Goal: Task Accomplishment & Management: Manage account settings

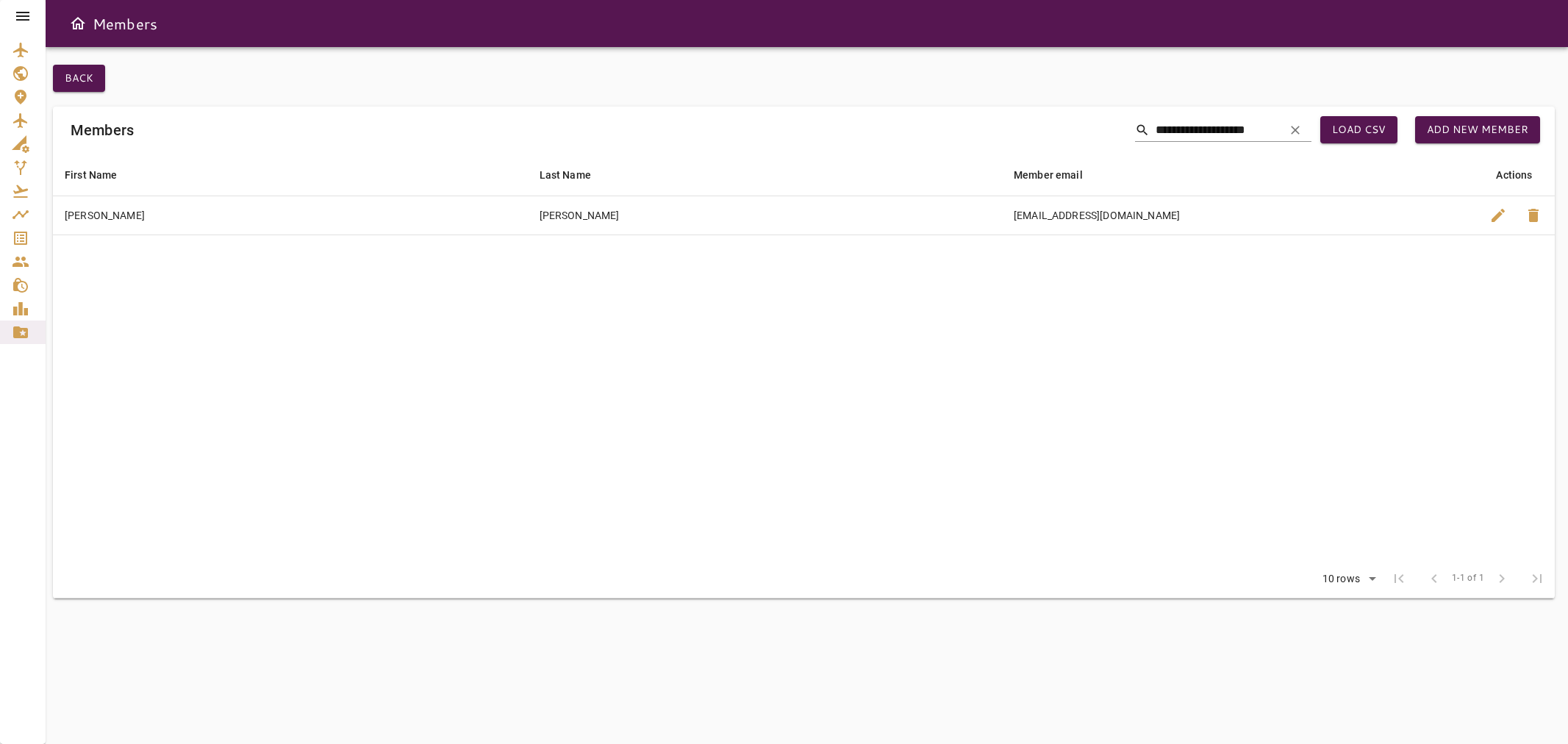
click at [18, 19] on icon at bounding box center [23, 16] width 18 height 18
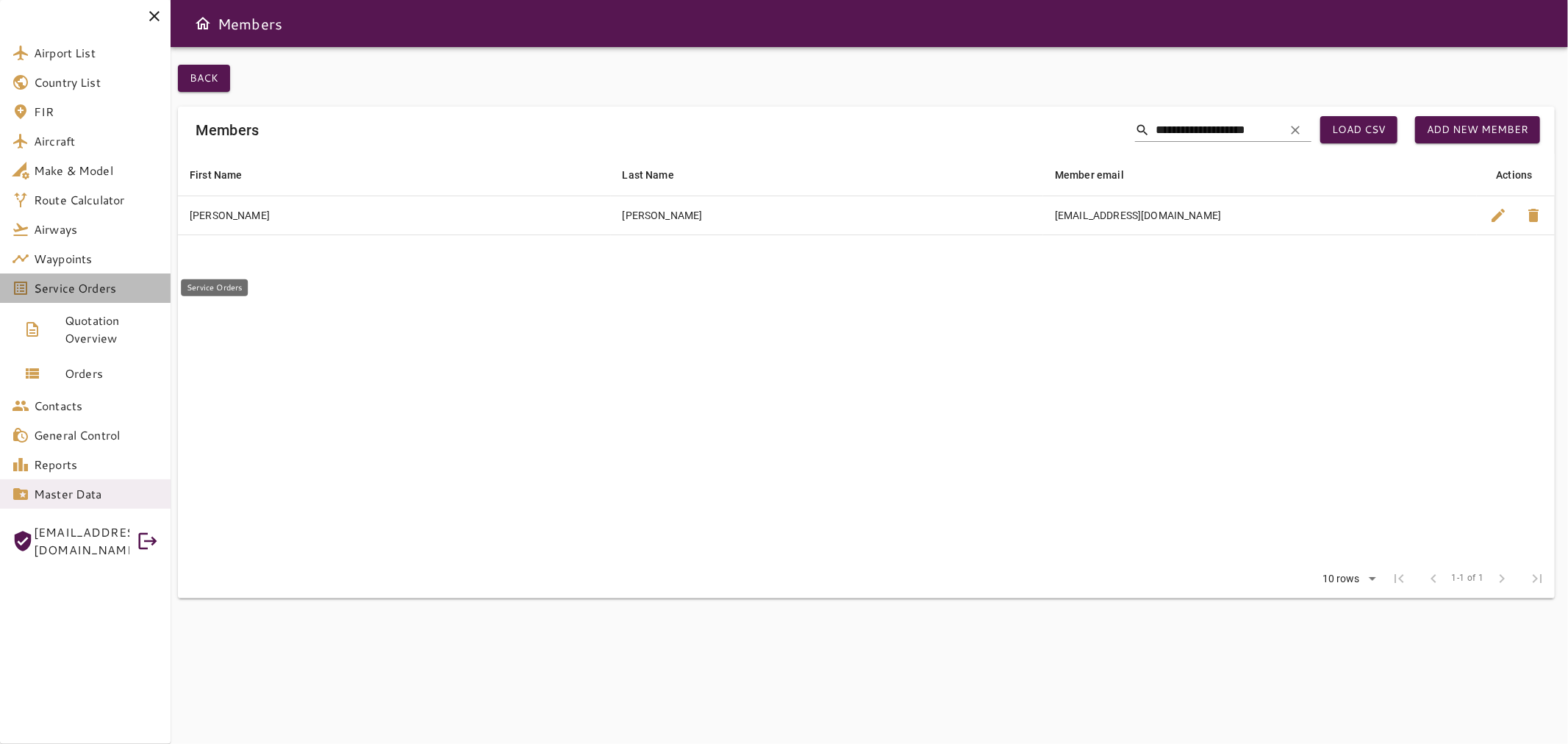
click at [94, 301] on link "Service Orders" at bounding box center [85, 288] width 171 height 29
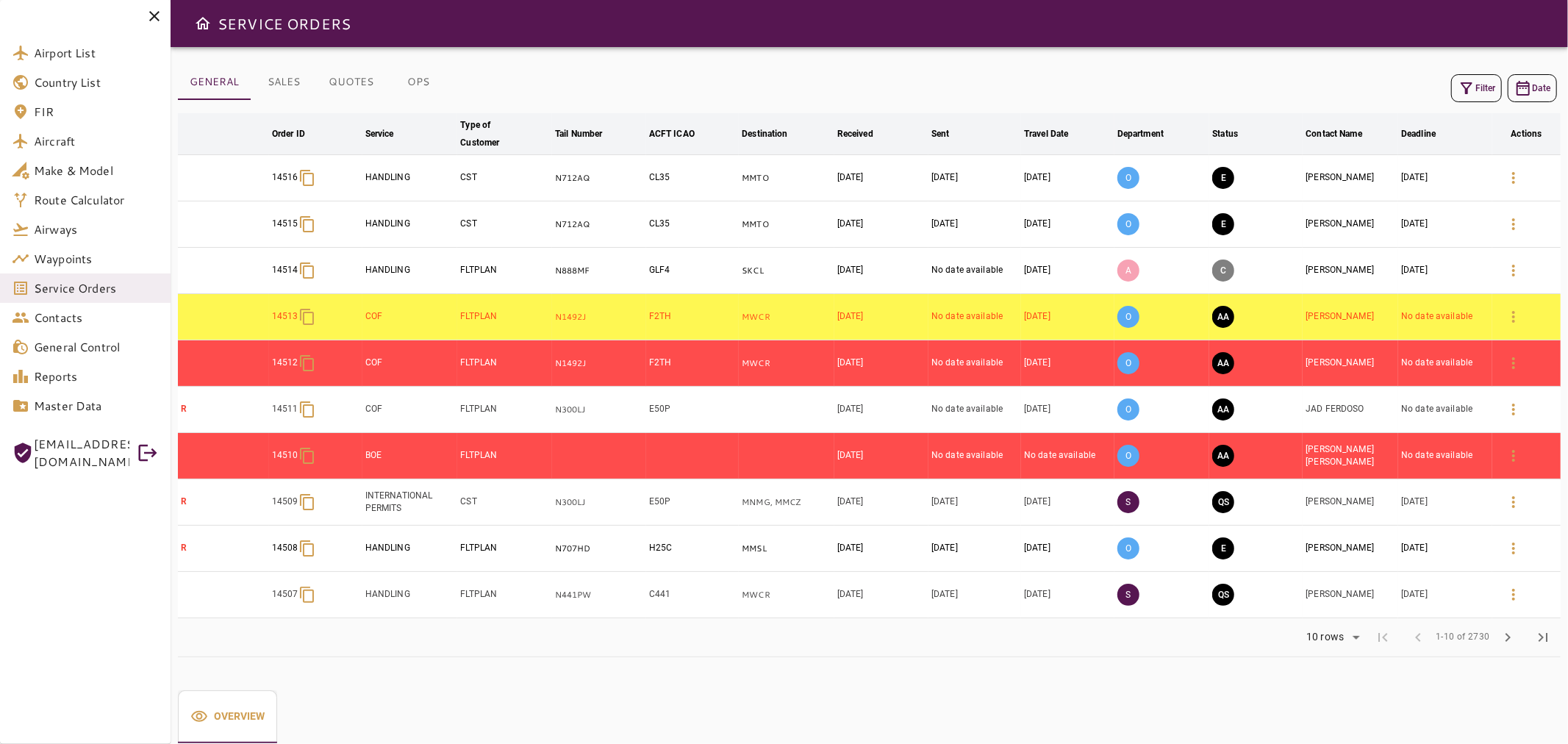
click at [153, 18] on icon at bounding box center [155, 16] width 18 height 18
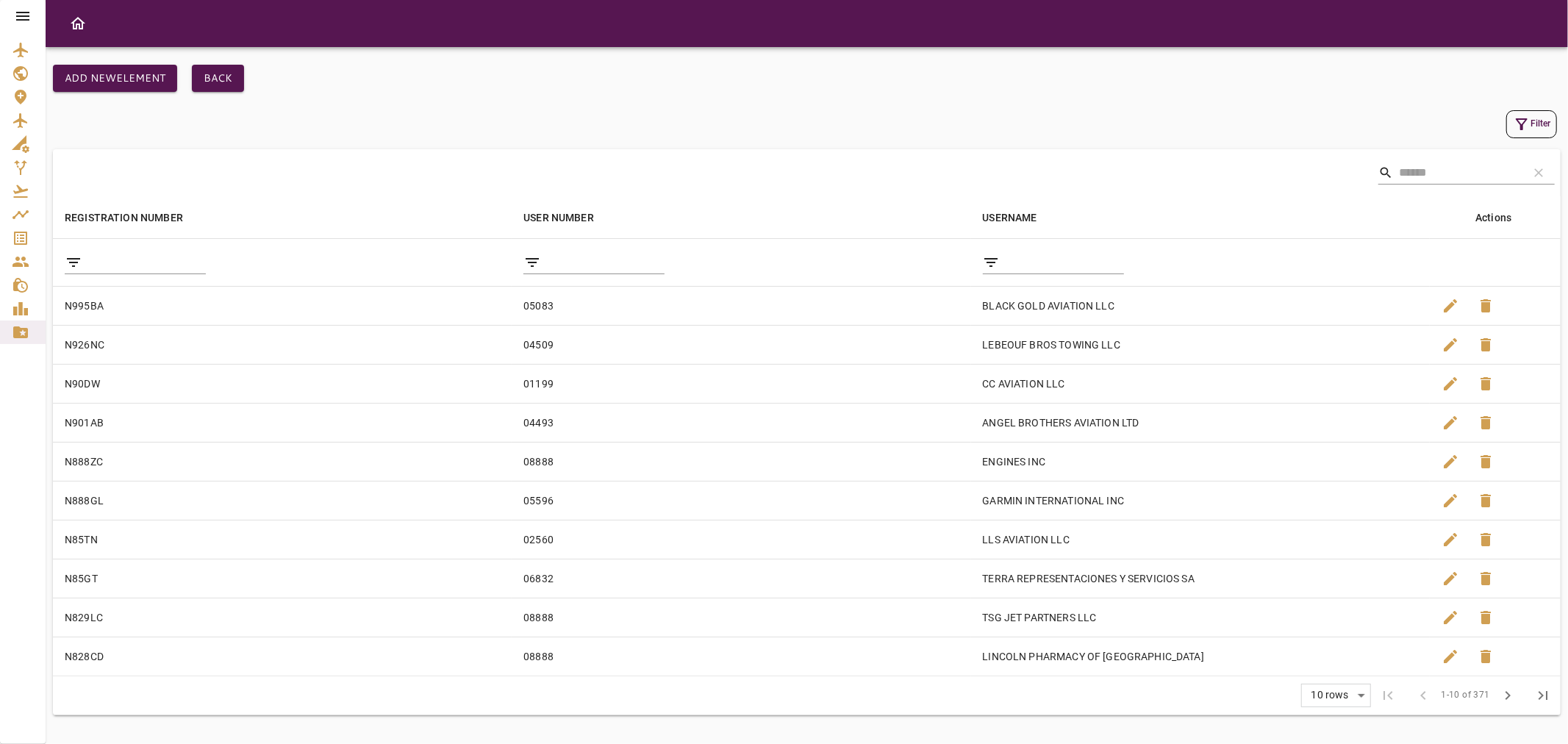
click at [20, 19] on icon at bounding box center [23, 16] width 18 height 18
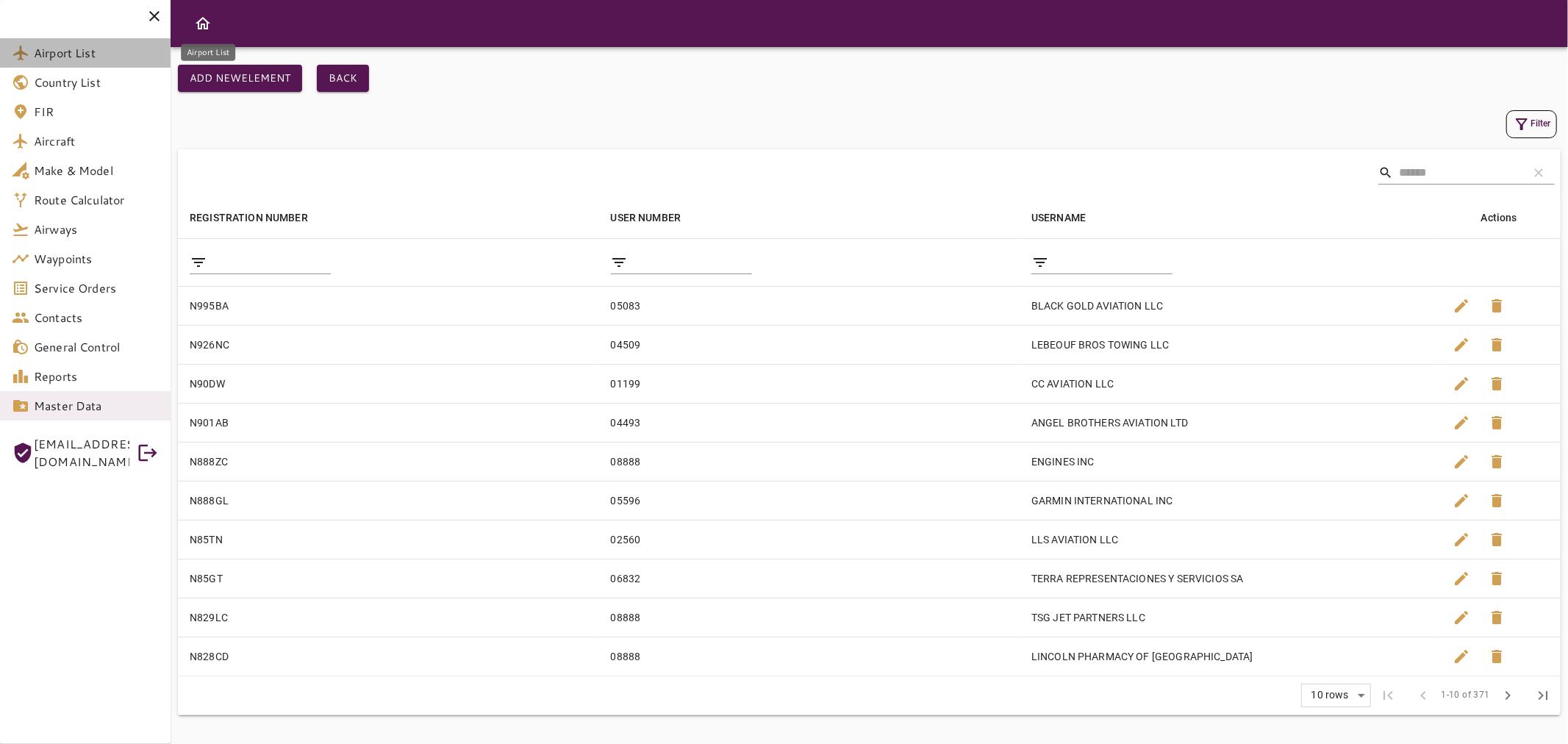
click at [83, 52] on span "Airport List" at bounding box center [96, 53] width 125 height 18
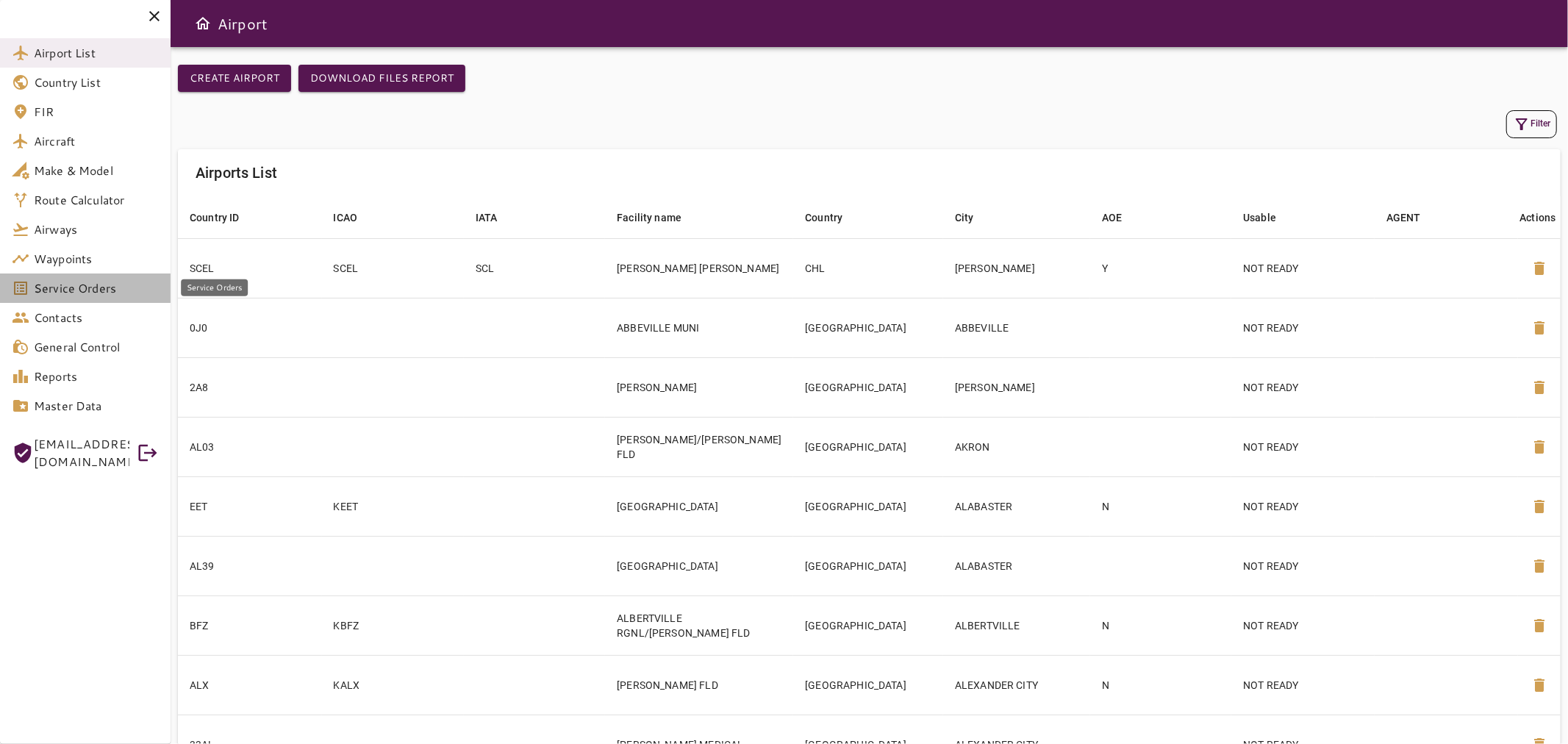
click at [123, 281] on span "Service Orders" at bounding box center [96, 288] width 125 height 18
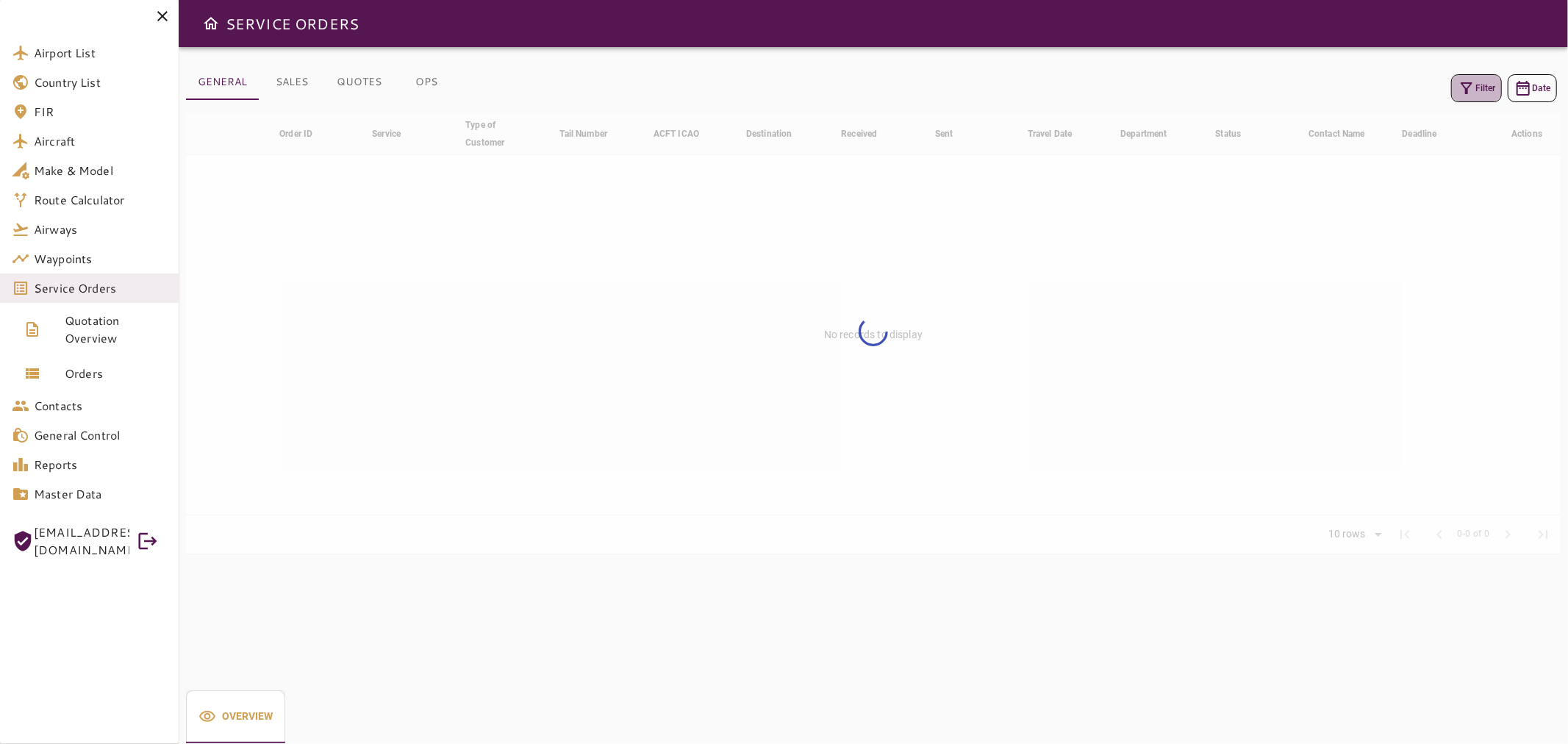
click at [1492, 93] on button "Filter" at bounding box center [1476, 88] width 51 height 28
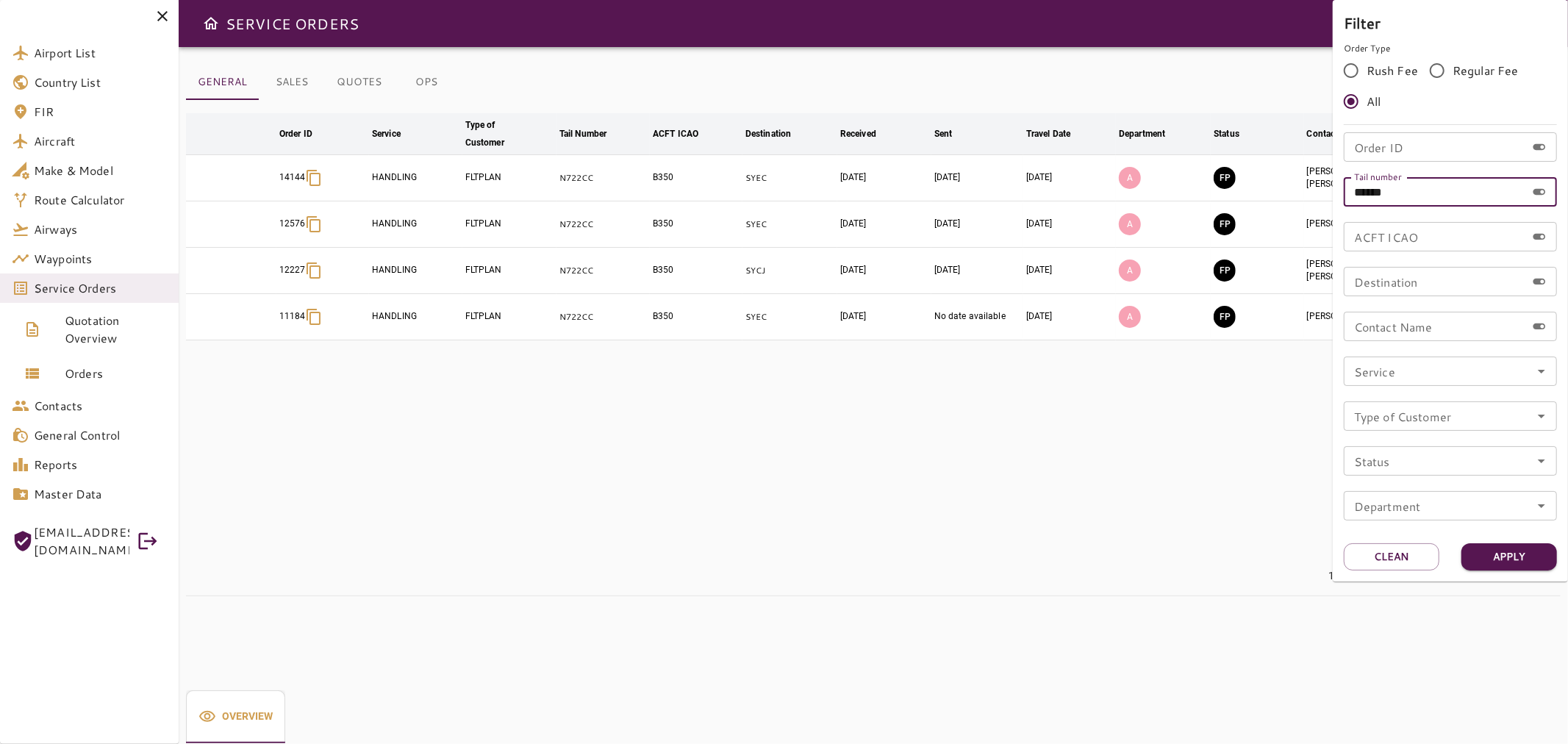
drag, startPoint x: 1491, startPoint y: 192, endPoint x: 1318, endPoint y: 195, distance: 173.0
click at [1318, 195] on div "Filter Order Type Rush Fee Regular Fee All Order ID Order ID Tail number ******…" at bounding box center [784, 372] width 1568 height 744
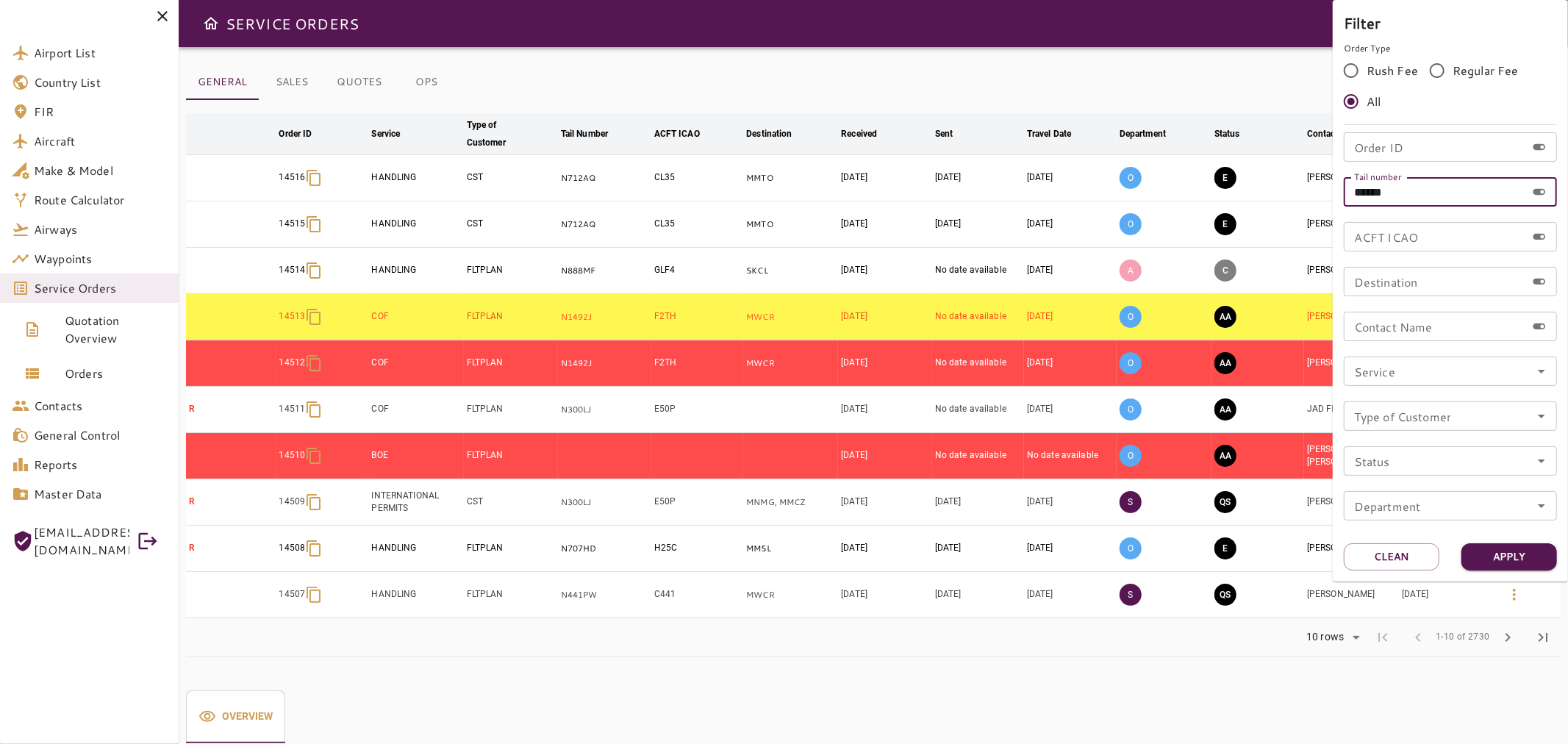
paste input "text"
type input "******"
click at [1509, 548] on button "Apply" at bounding box center [1509, 556] width 95 height 28
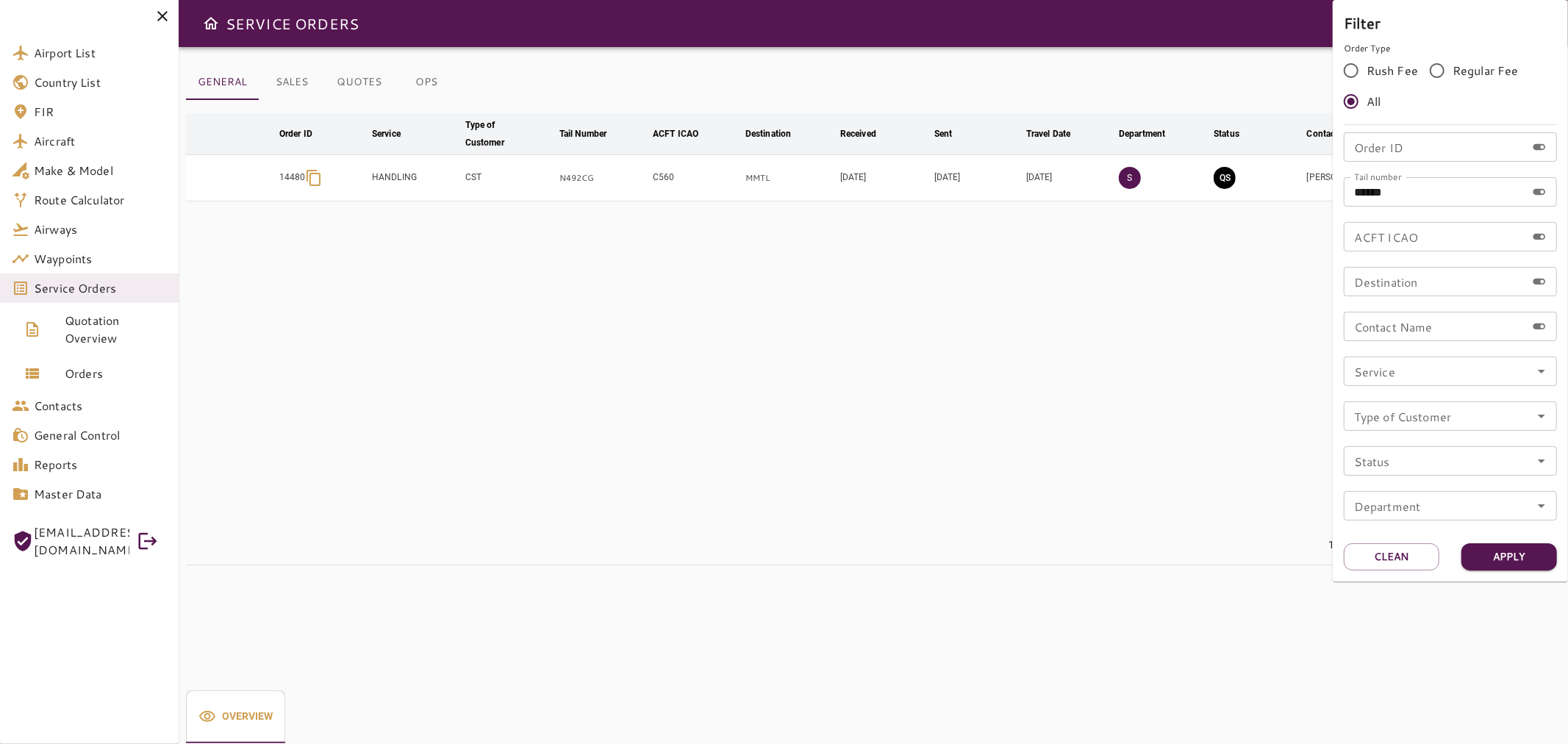
click at [1249, 77] on div at bounding box center [784, 372] width 1568 height 744
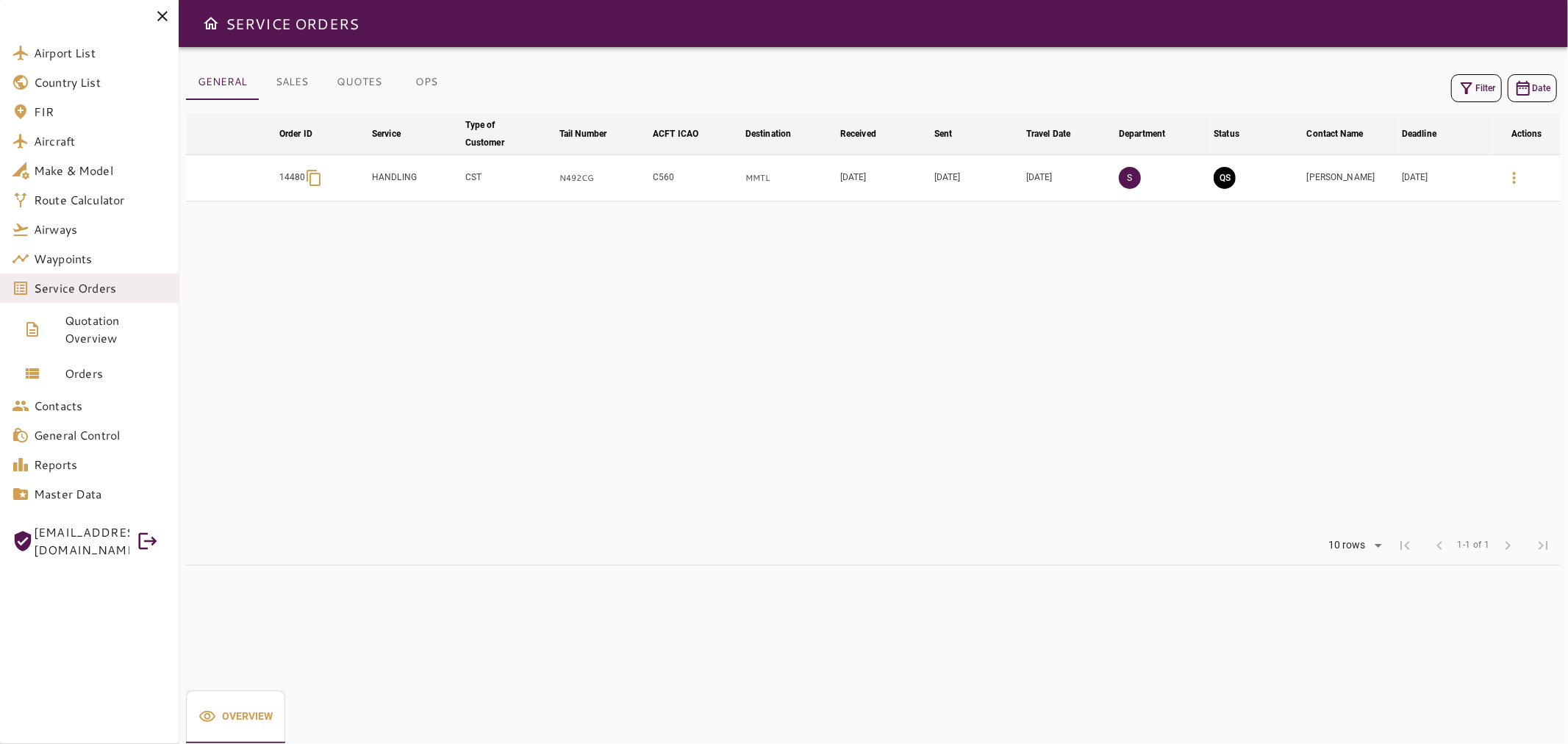
click at [159, 13] on icon at bounding box center [163, 16] width 18 height 18
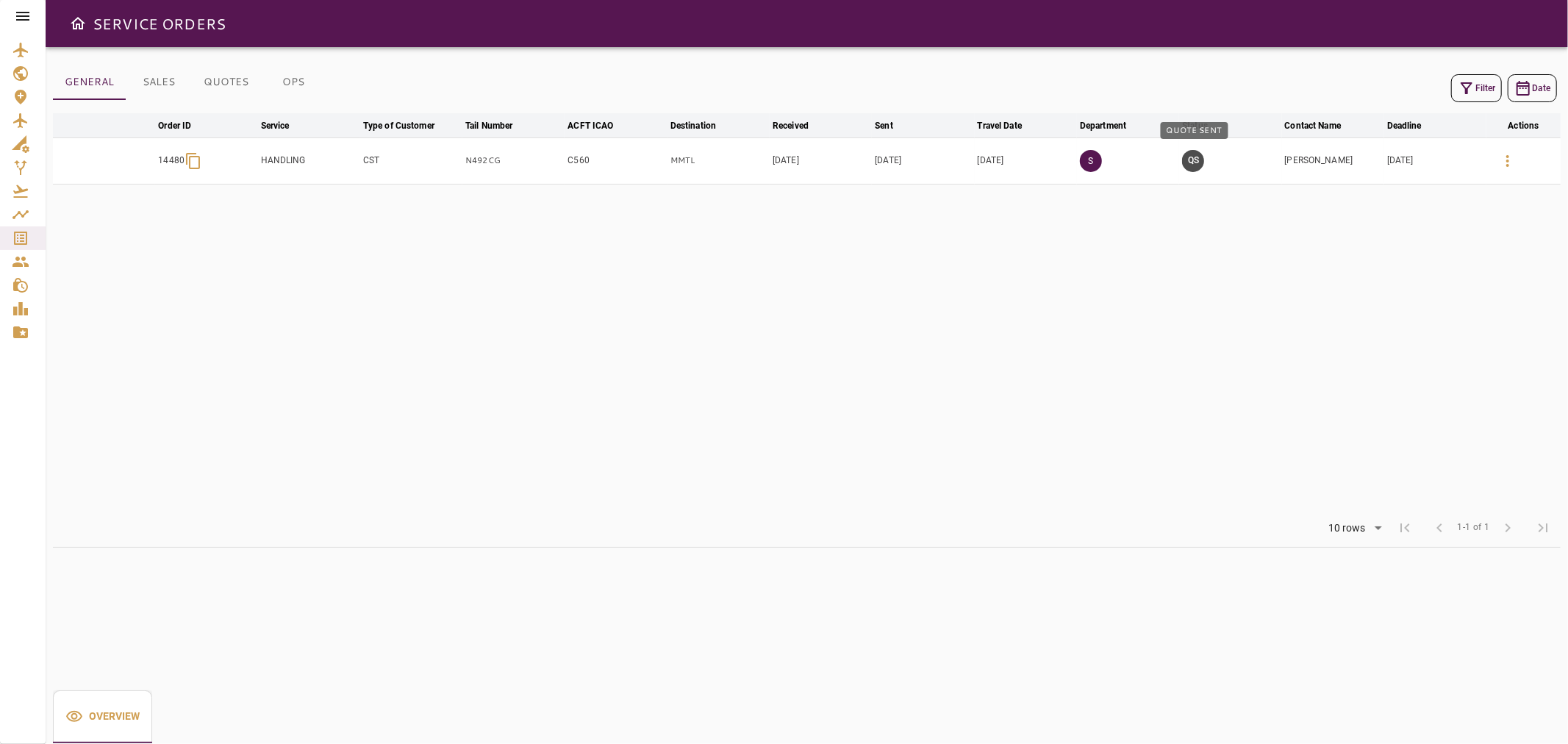
click at [1193, 156] on button "QS" at bounding box center [1193, 161] width 22 height 22
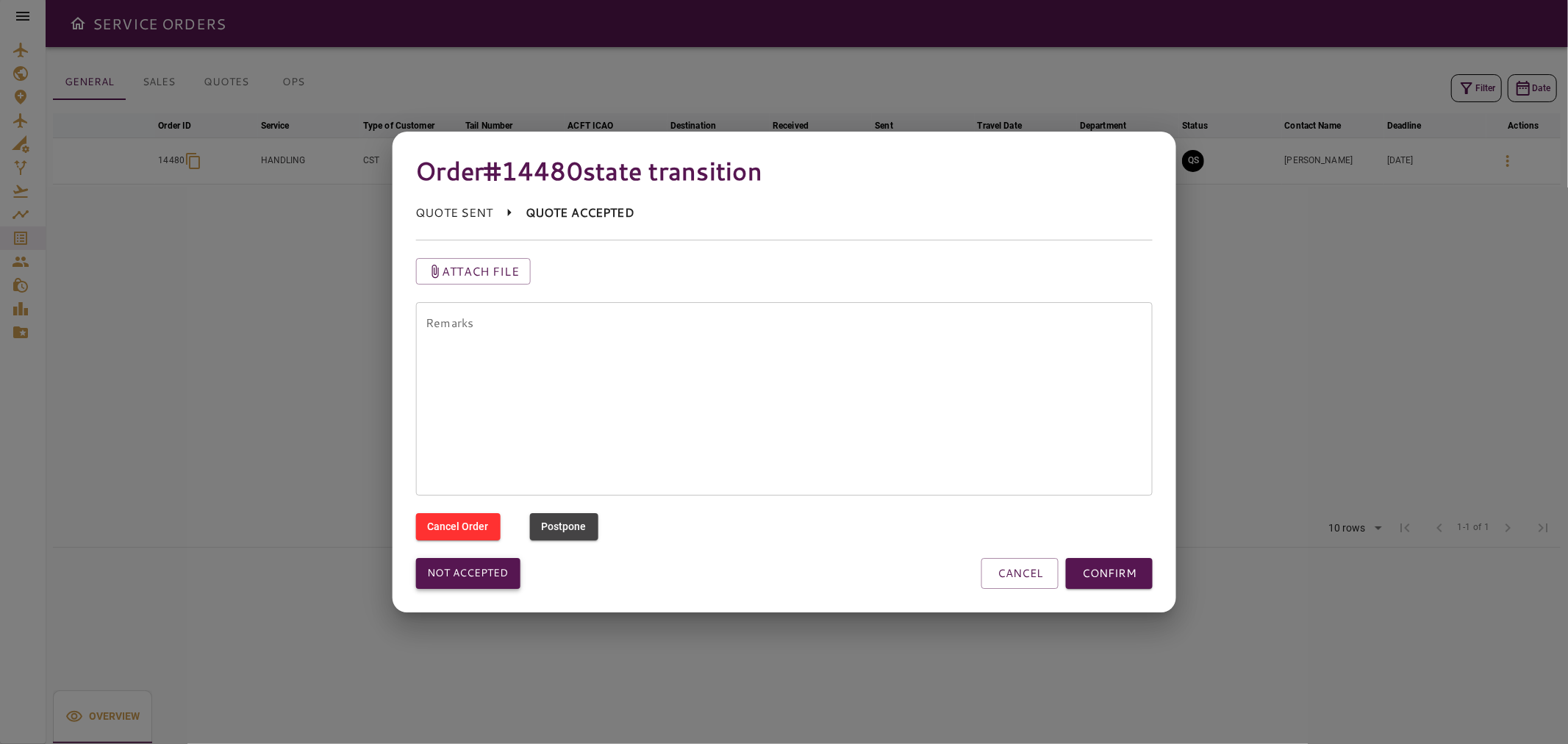
click at [495, 567] on button "Not accepted" at bounding box center [467, 573] width 104 height 31
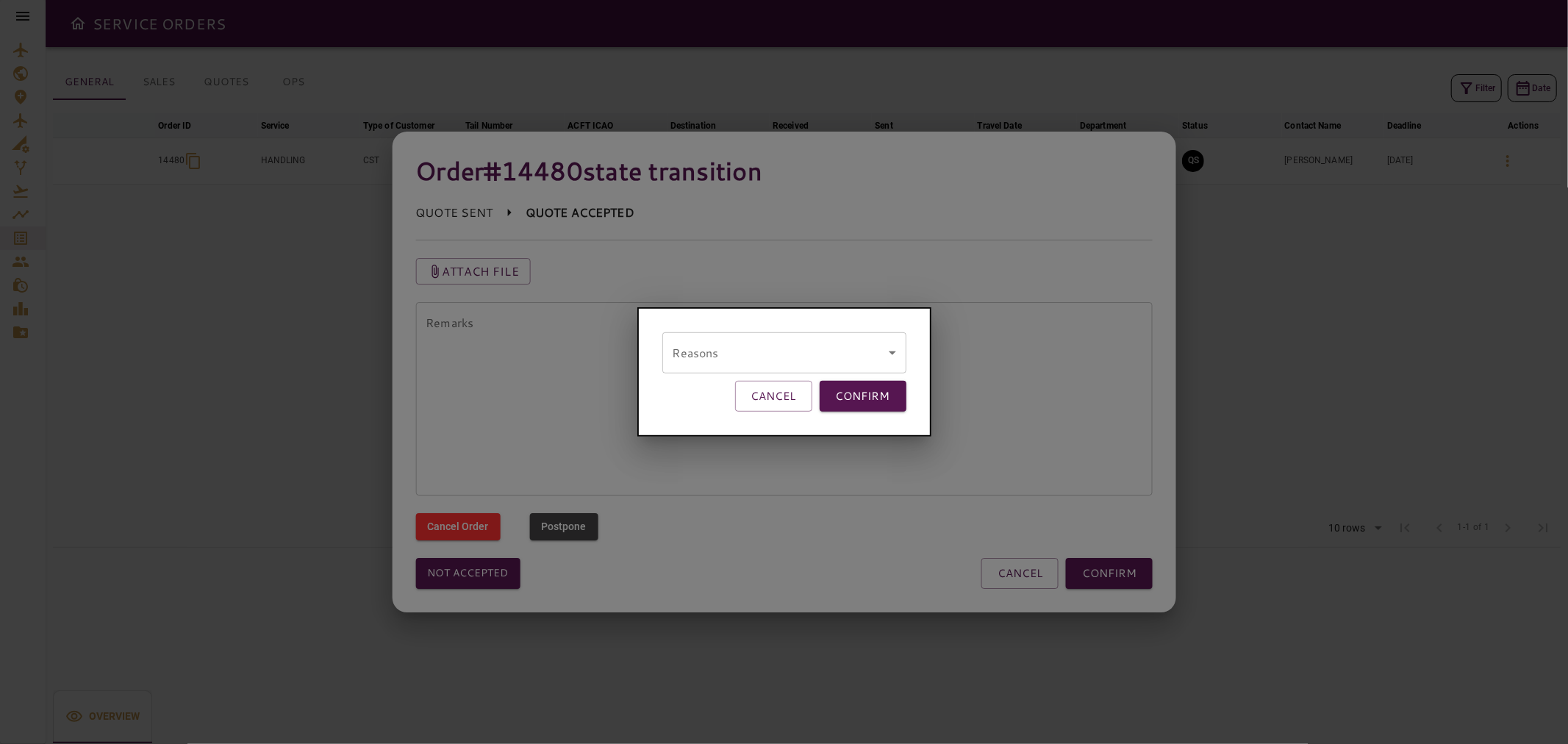
click at [740, 344] on body "SERVICE ORDERS GENERAL SALES QUOTES OPS Filter Date arrow_downward Order ID arr…" at bounding box center [784, 372] width 1568 height 744
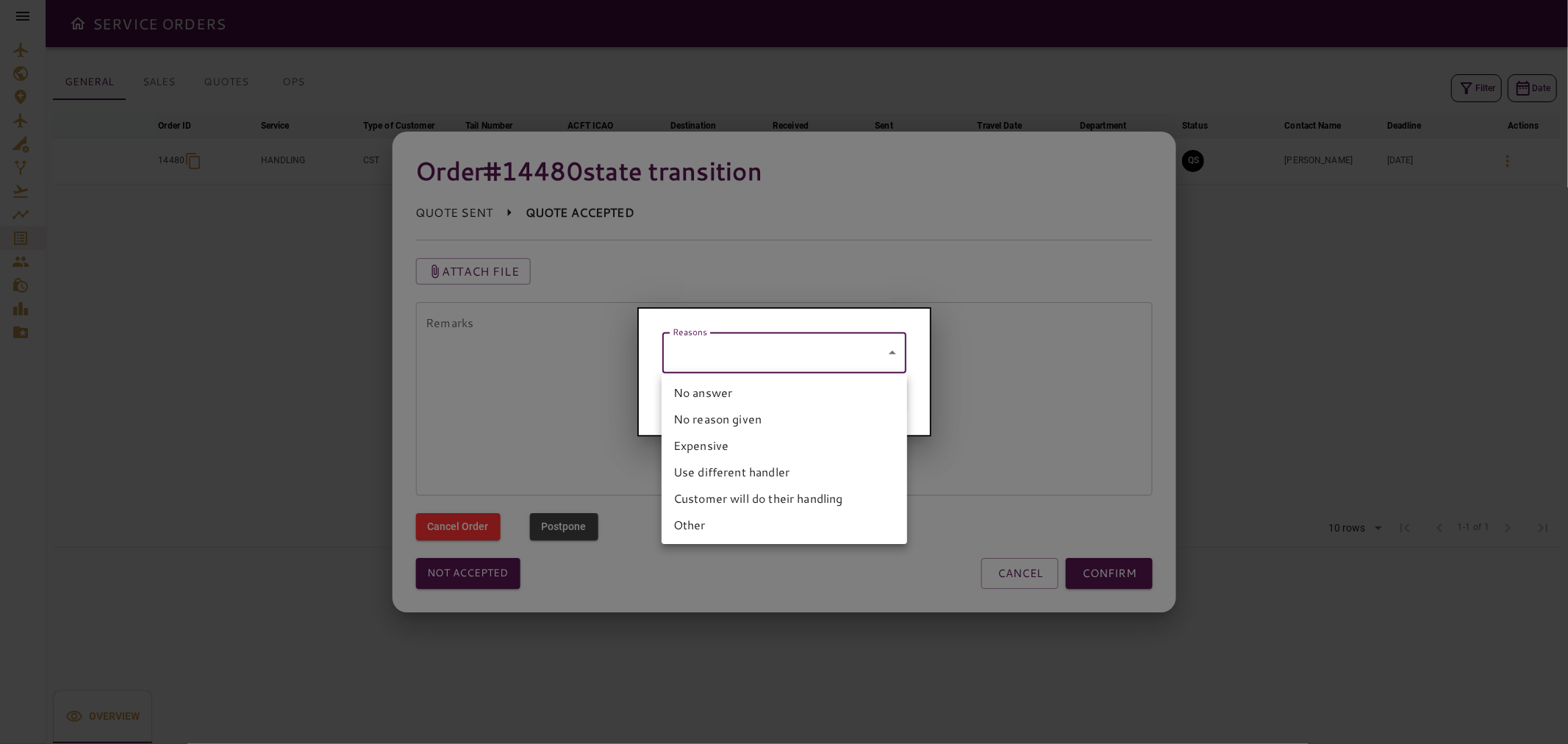
click at [774, 422] on li "No reason given" at bounding box center [784, 419] width 245 height 27
type input "**********"
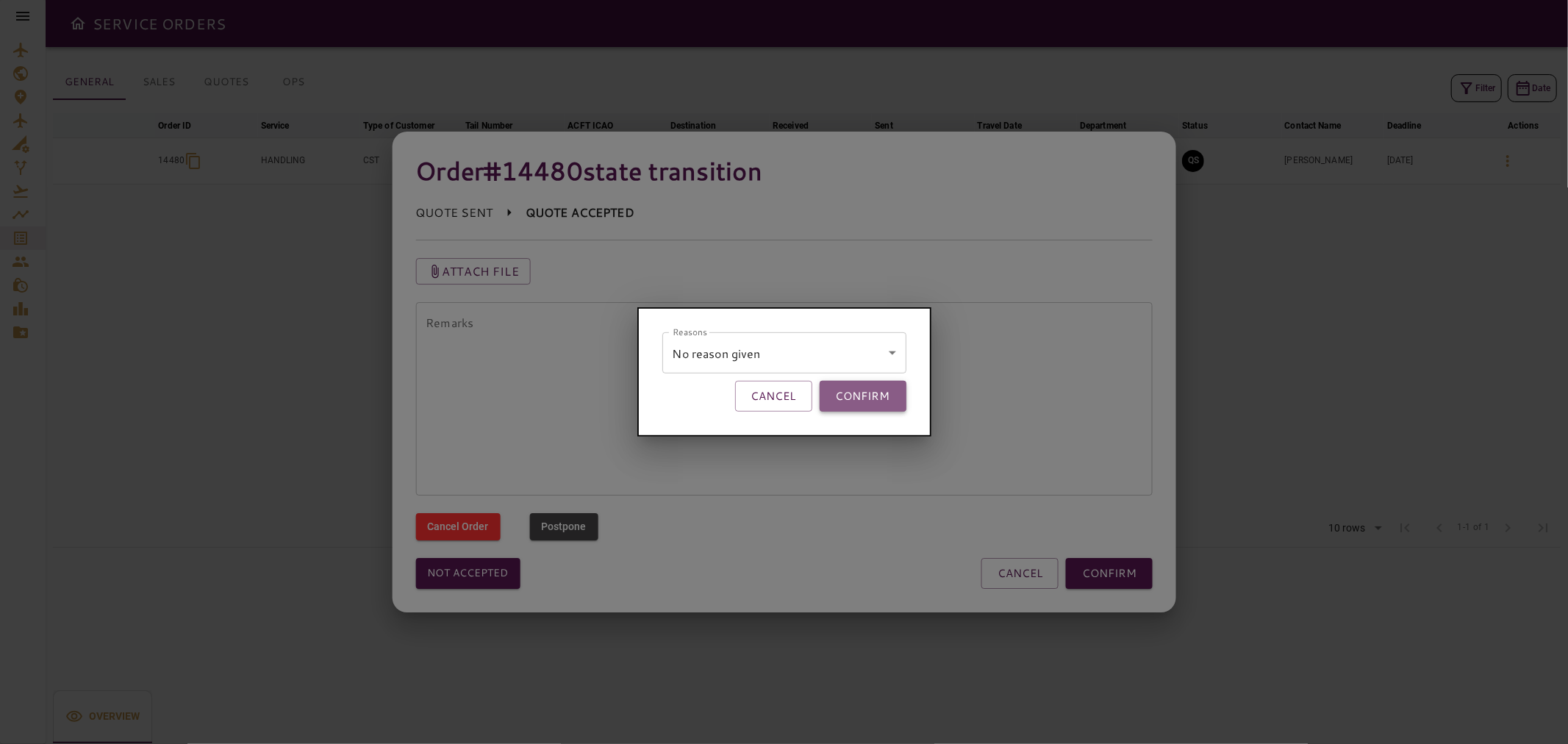
click at [896, 399] on button "CONFIRM" at bounding box center [864, 396] width 87 height 31
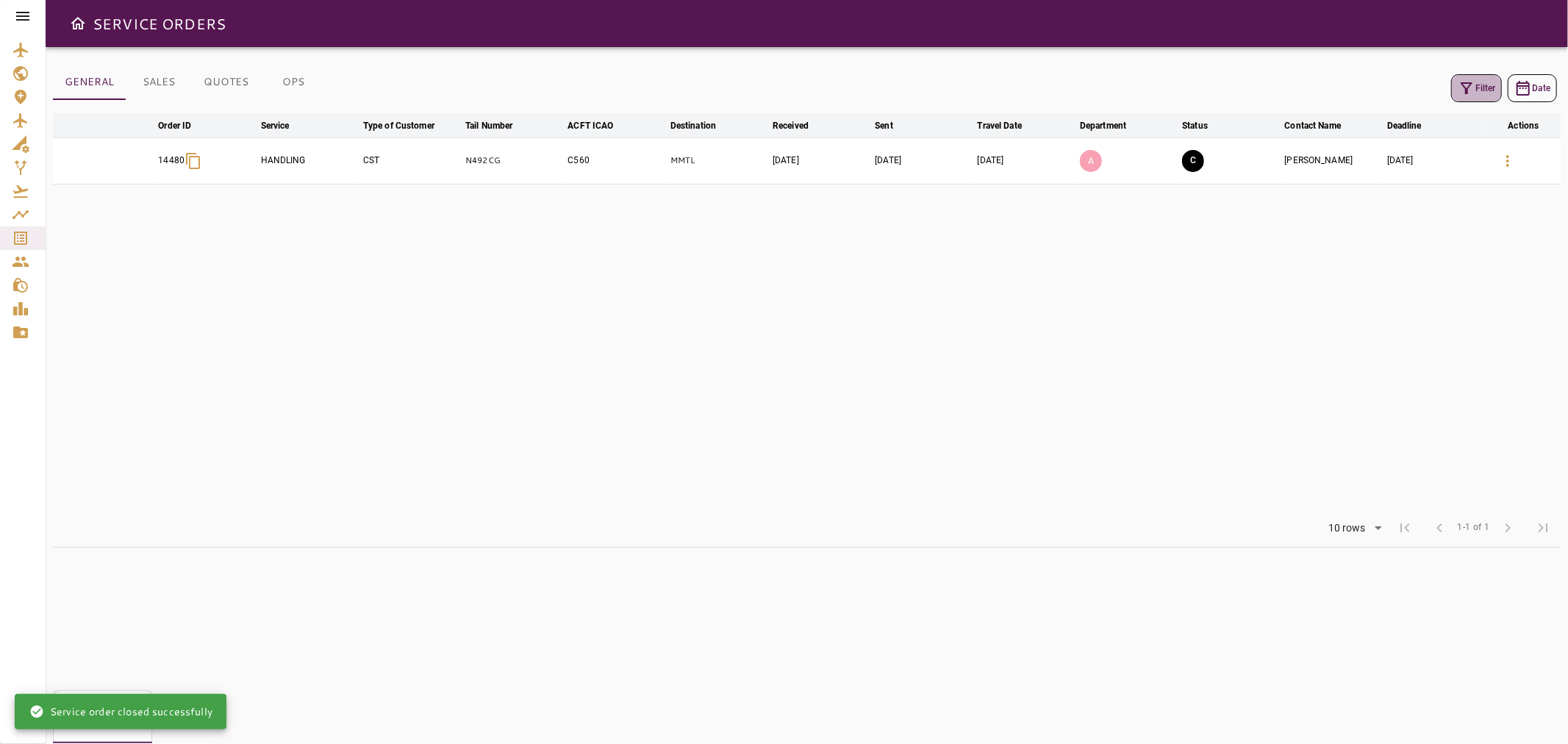
click at [1462, 83] on icon "button" at bounding box center [1467, 88] width 12 height 12
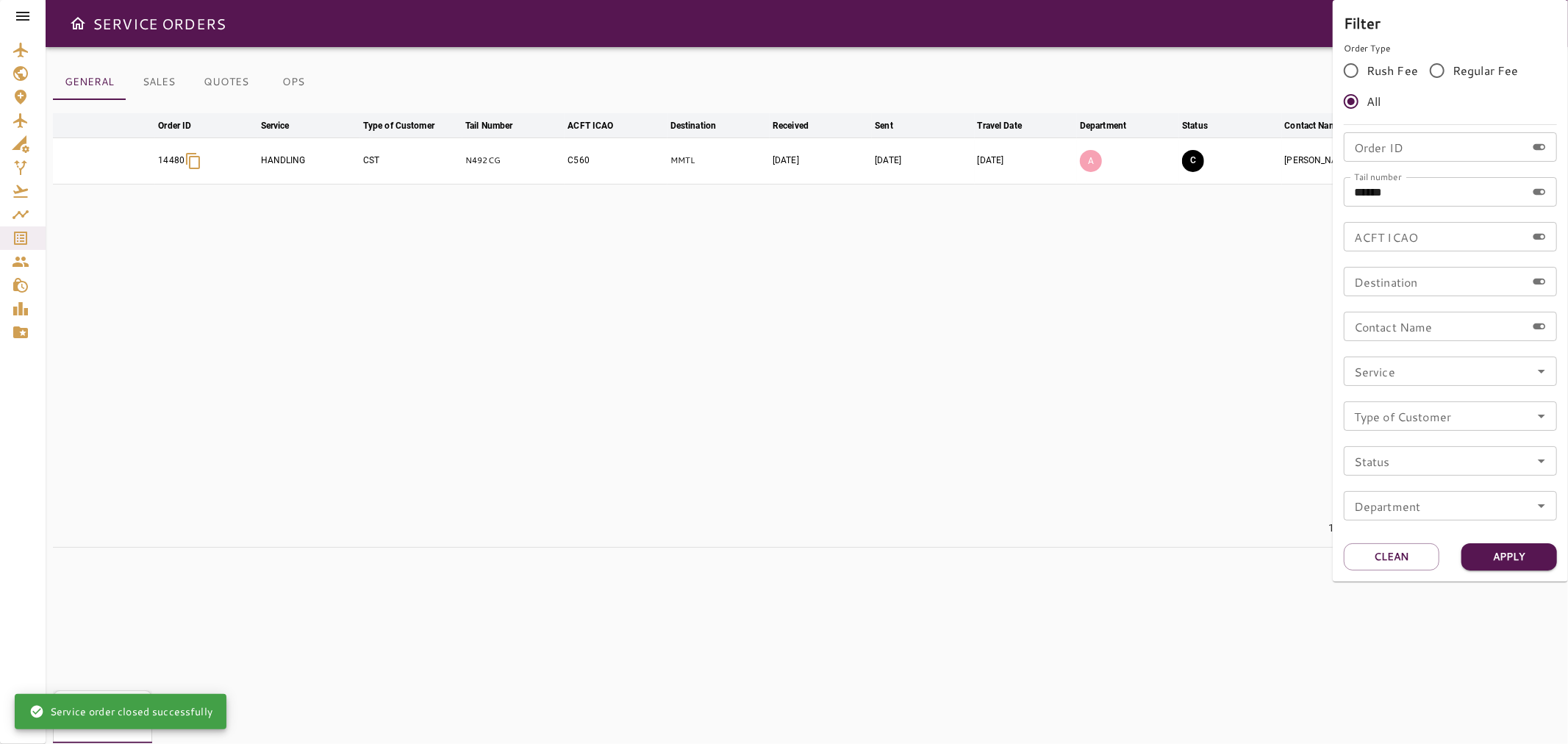
click at [1099, 77] on div at bounding box center [784, 372] width 1568 height 744
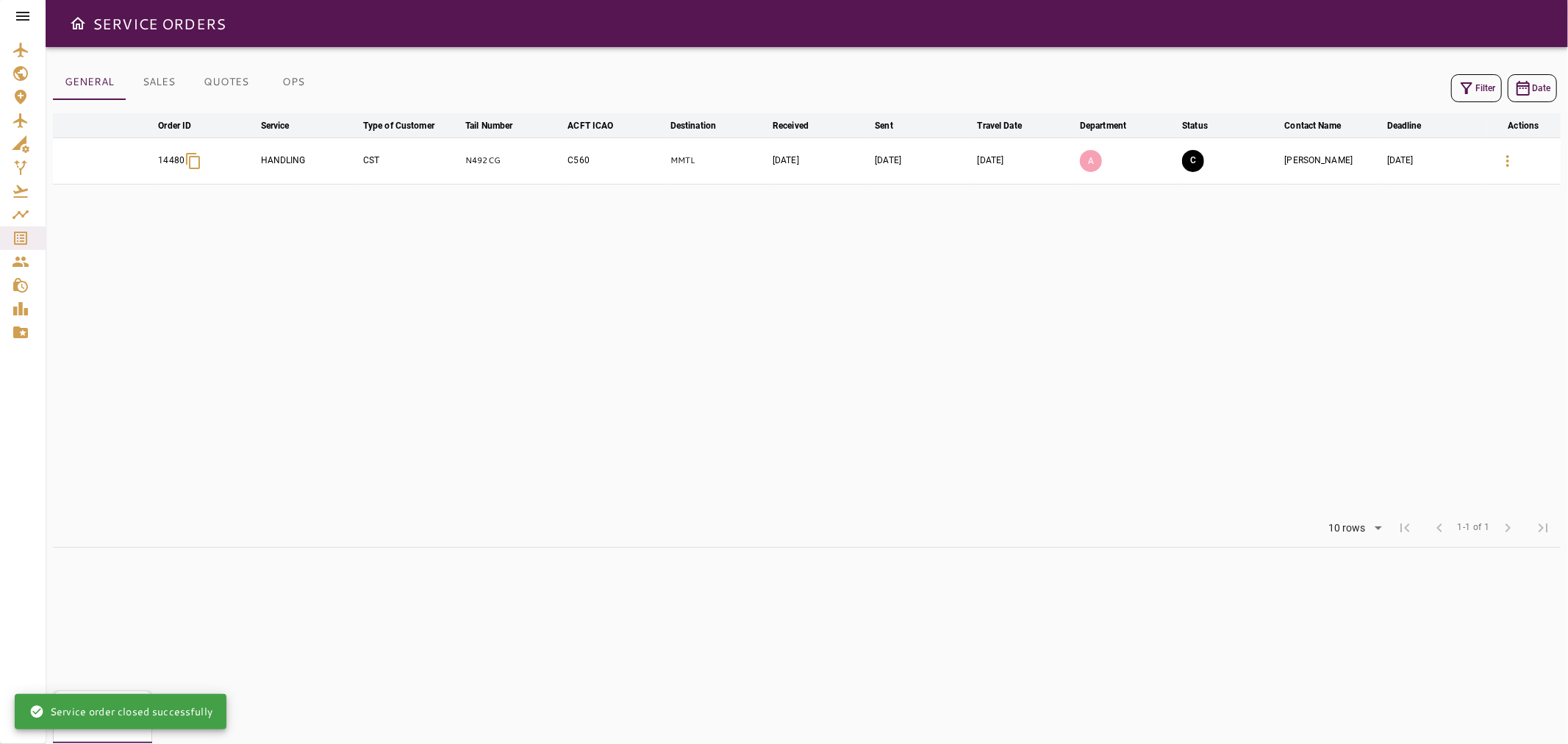
click at [152, 85] on button "SALES" at bounding box center [158, 83] width 66 height 36
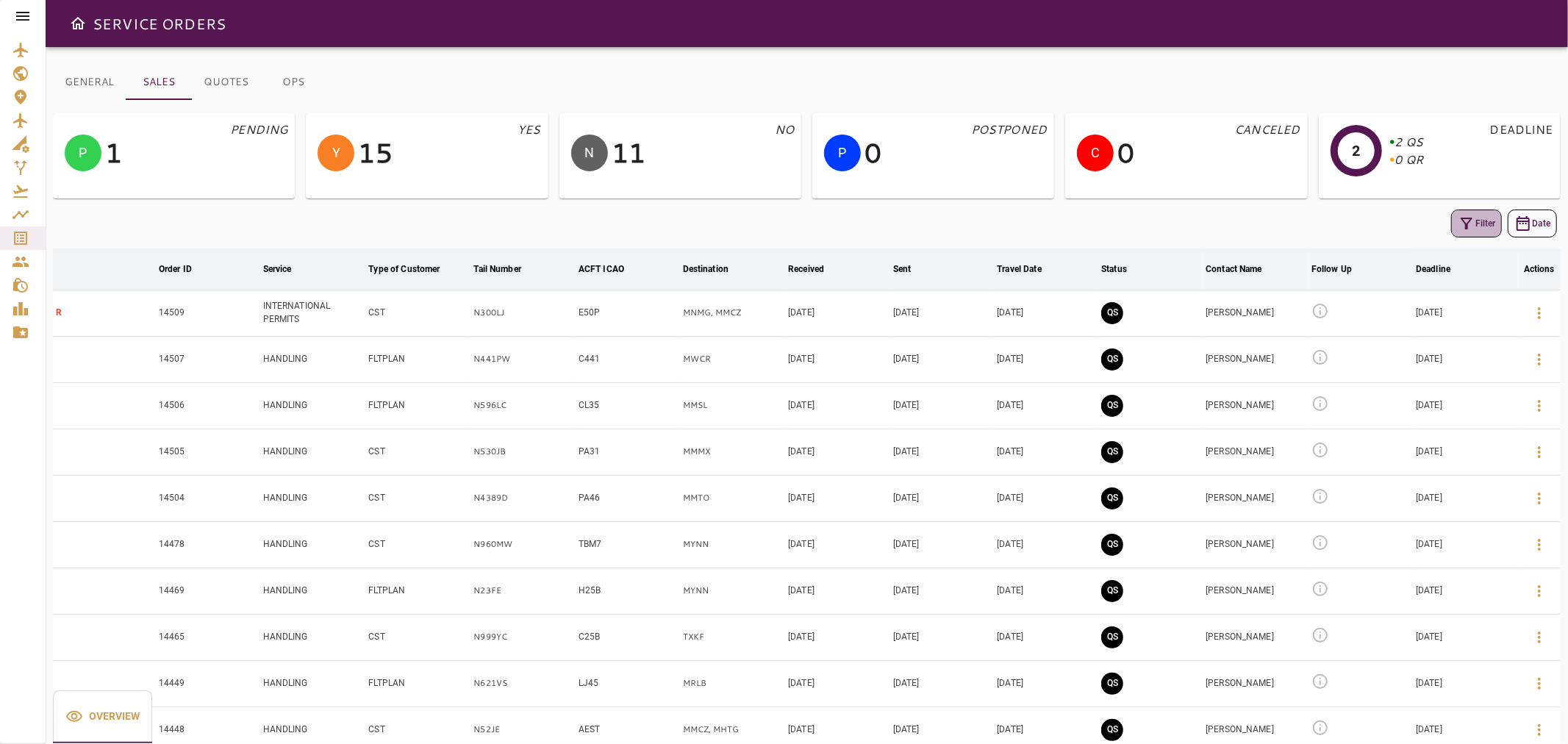
click at [1485, 228] on button "Filter" at bounding box center [1476, 223] width 51 height 28
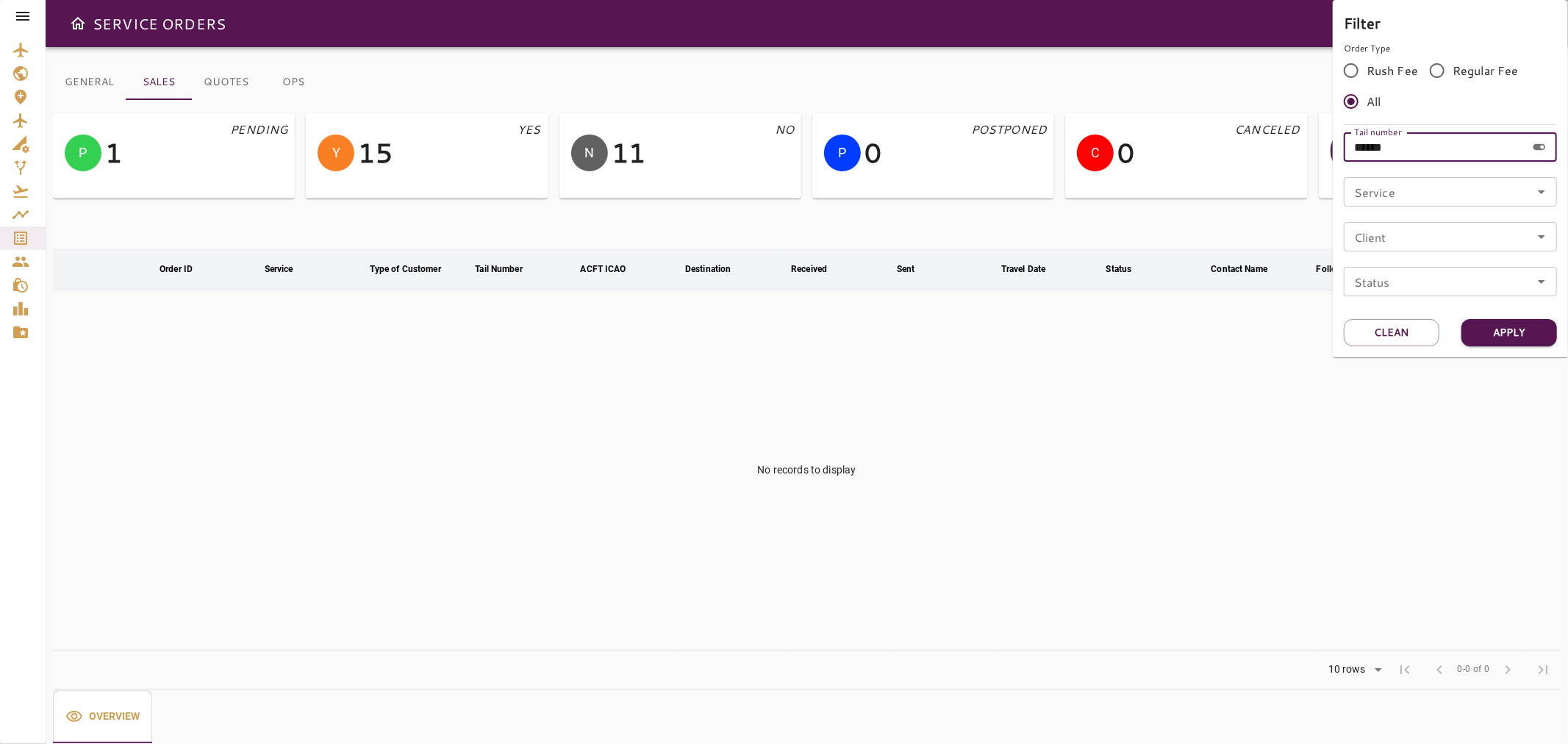
drag, startPoint x: 1427, startPoint y: 148, endPoint x: 1322, endPoint y: 156, distance: 105.3
click at [1322, 156] on div "Filter Order Type Rush Fee Regular Fee All Tail number ****** Tail number Servi…" at bounding box center [784, 372] width 1568 height 744
paste input "text"
type input "******"
click at [1513, 333] on button "Apply" at bounding box center [1509, 332] width 95 height 28
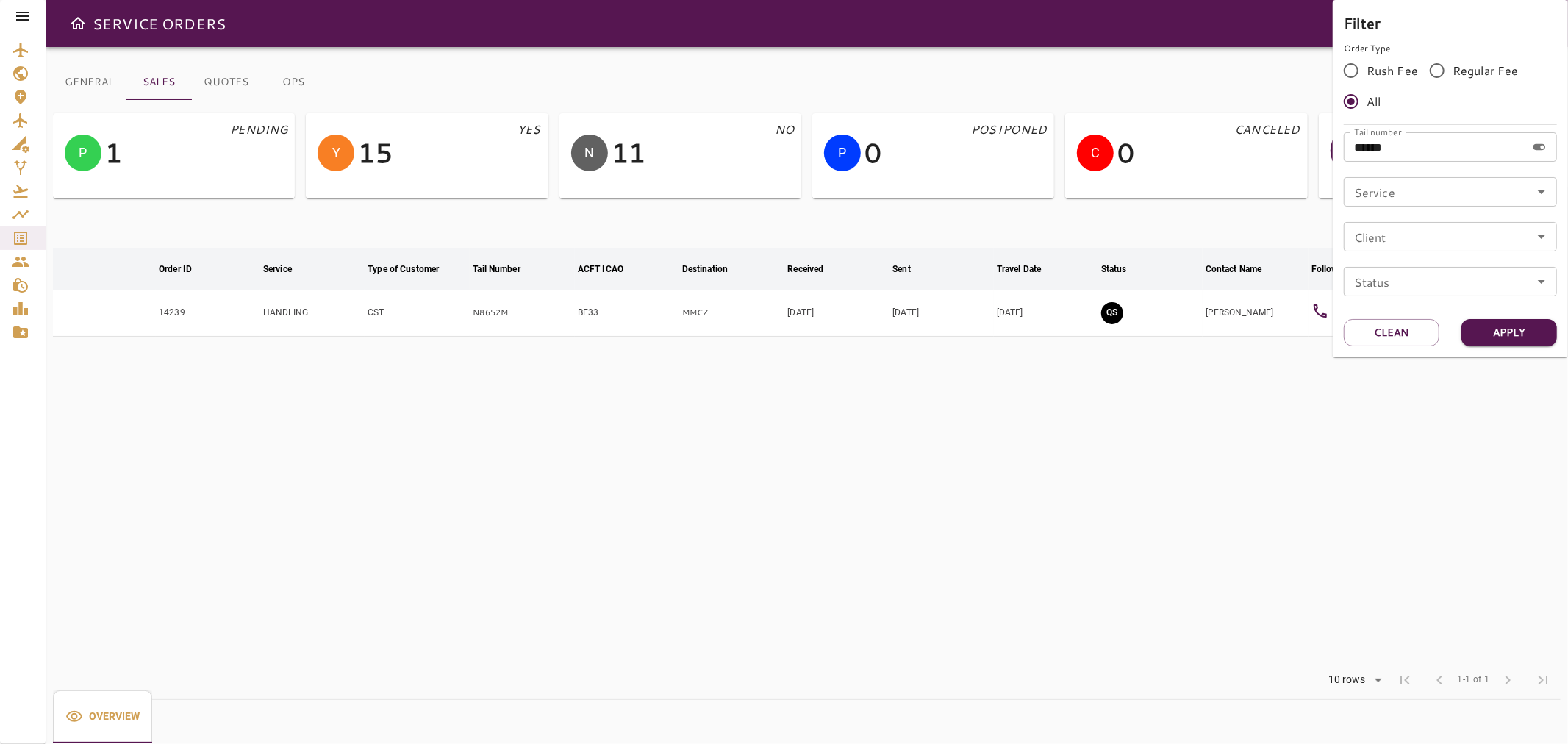
click at [1130, 141] on div at bounding box center [784, 372] width 1568 height 744
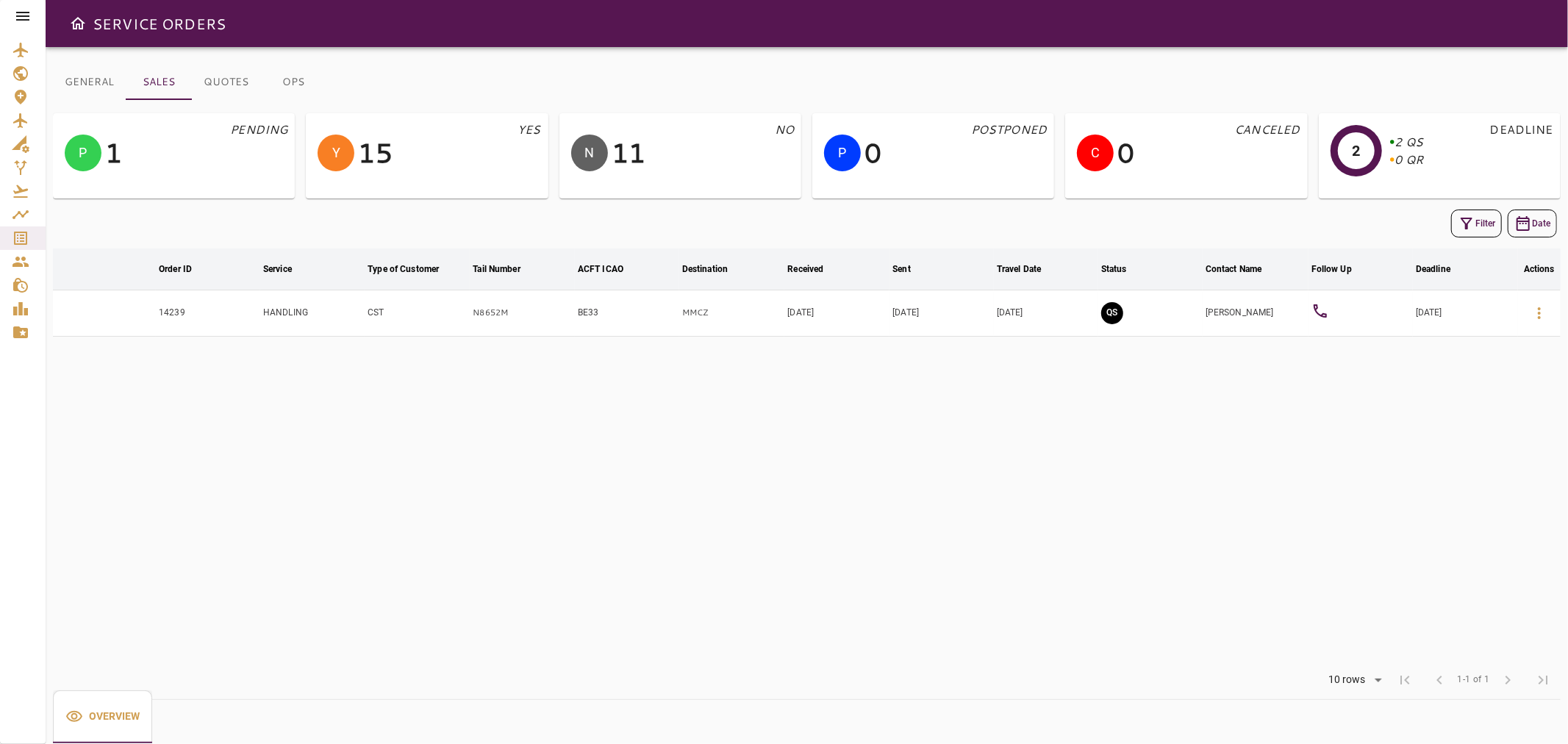
click at [1324, 305] on icon at bounding box center [1321, 311] width 18 height 18
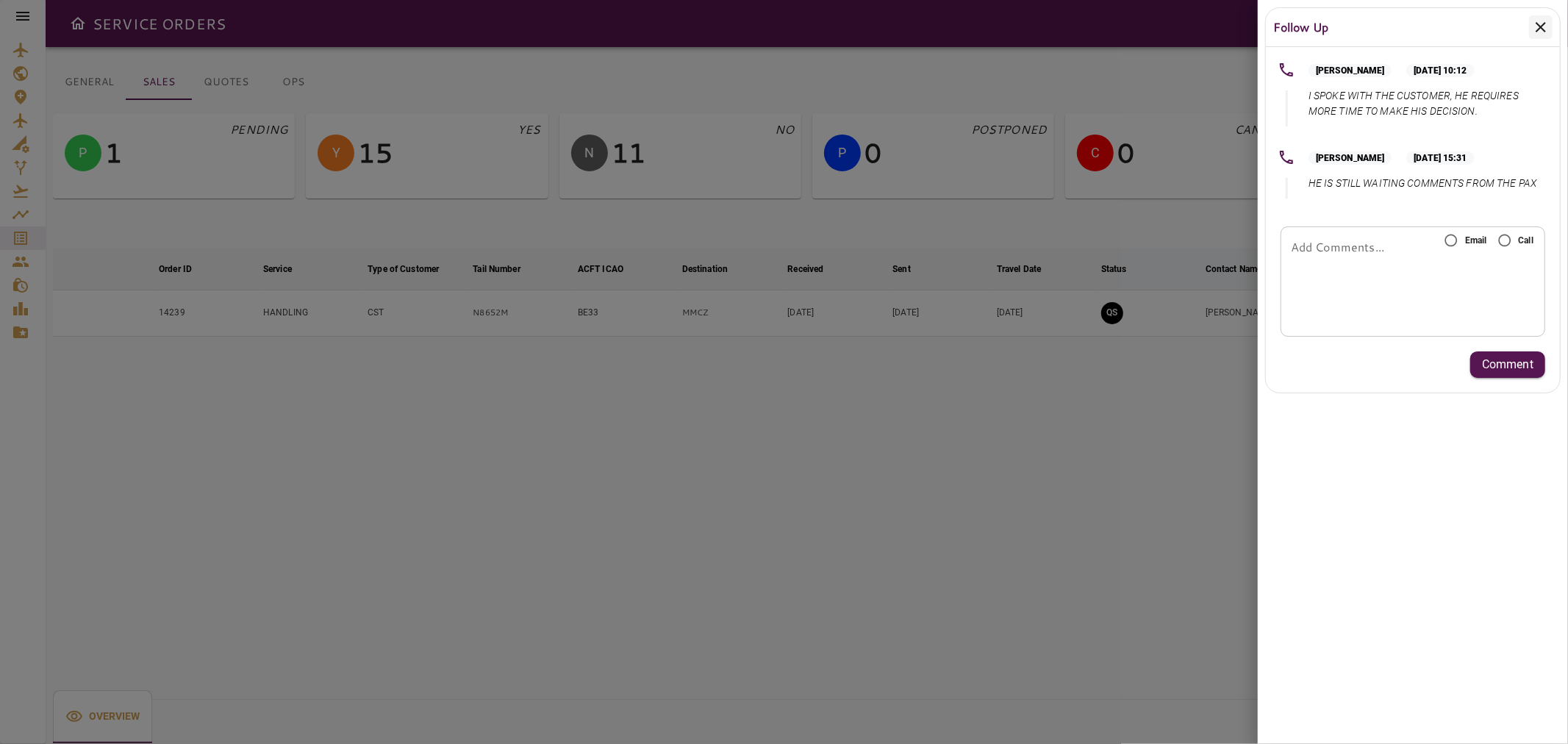
click at [1540, 30] on icon at bounding box center [1541, 28] width 18 height 18
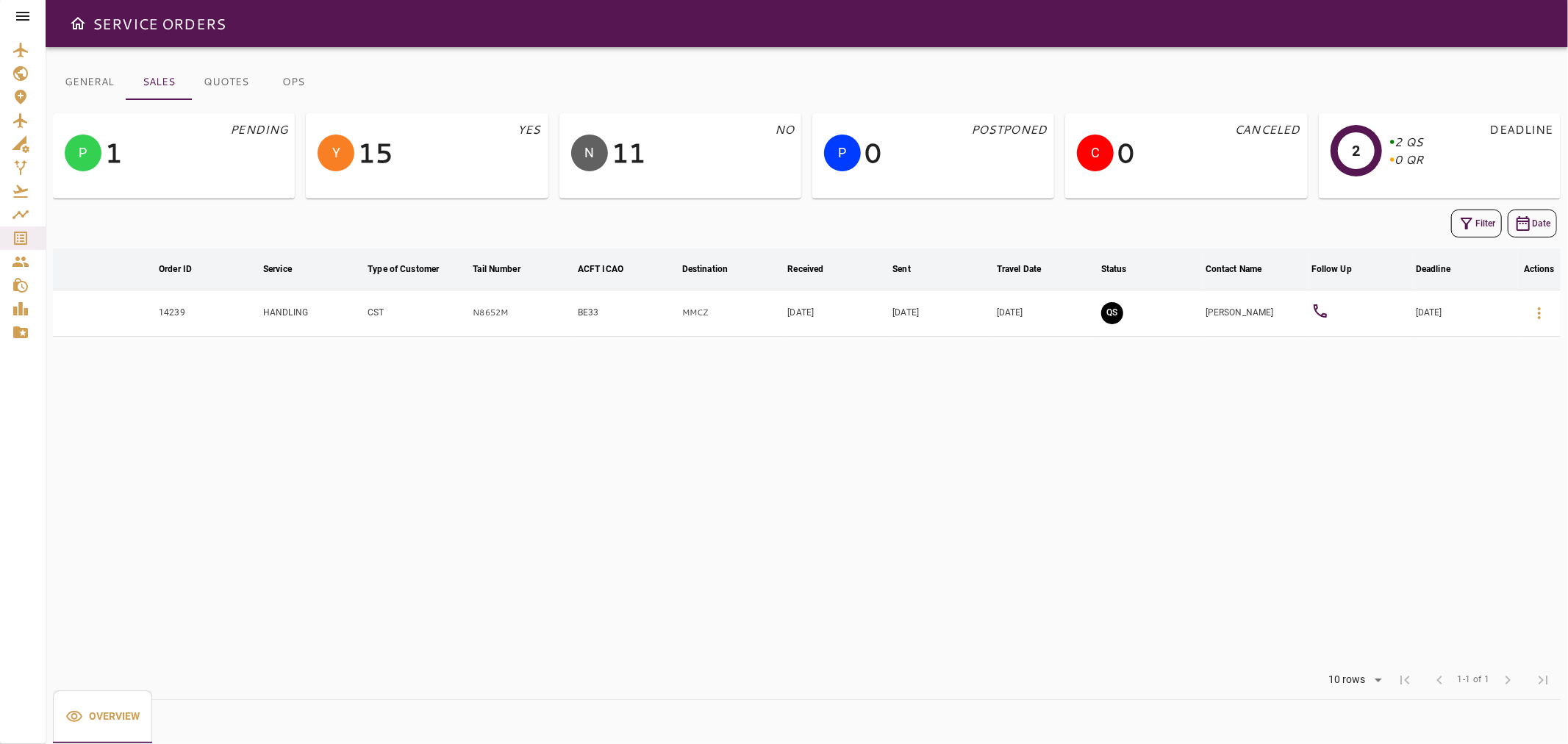
click at [1469, 223] on icon "button" at bounding box center [1467, 223] width 18 height 18
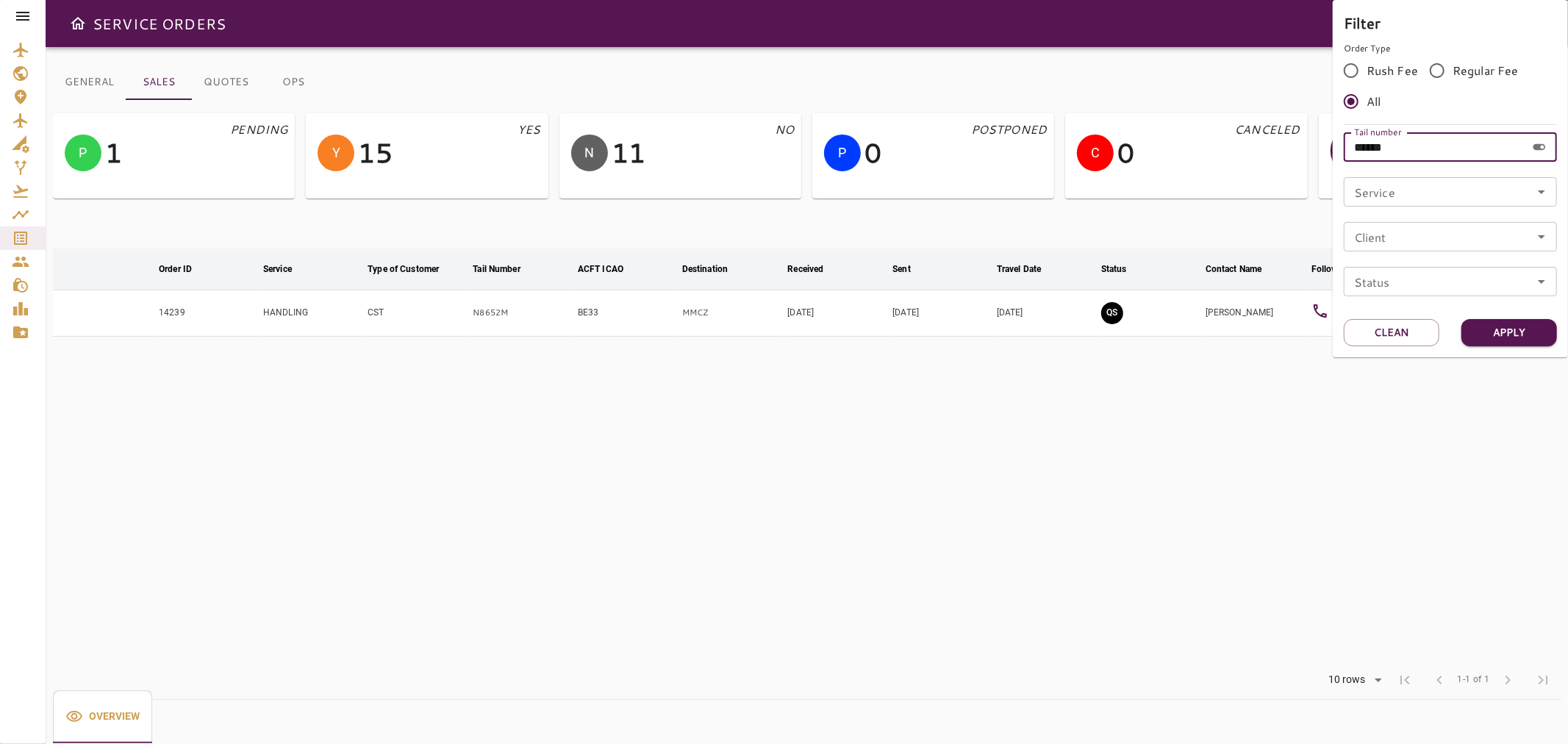
drag, startPoint x: 1424, startPoint y: 149, endPoint x: 1288, endPoint y: 164, distance: 136.8
click at [1288, 164] on div "Filter Order Type Rush Fee Regular Fee All Tail number ****** Tail number Servi…" at bounding box center [784, 372] width 1568 height 744
paste input "text"
type input "******"
click at [1506, 329] on button "Apply" at bounding box center [1509, 332] width 95 height 28
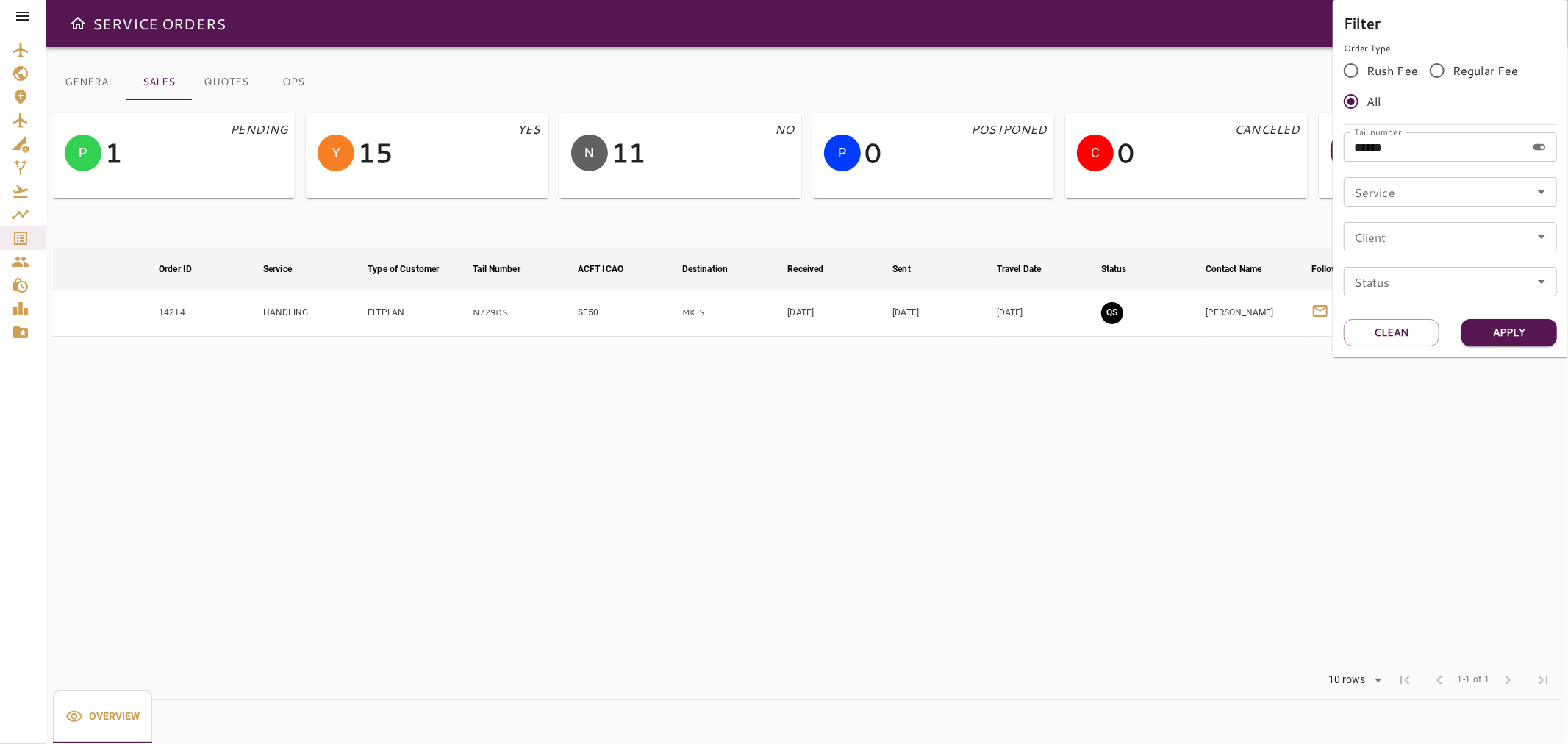
click at [1291, 435] on div at bounding box center [784, 372] width 1568 height 744
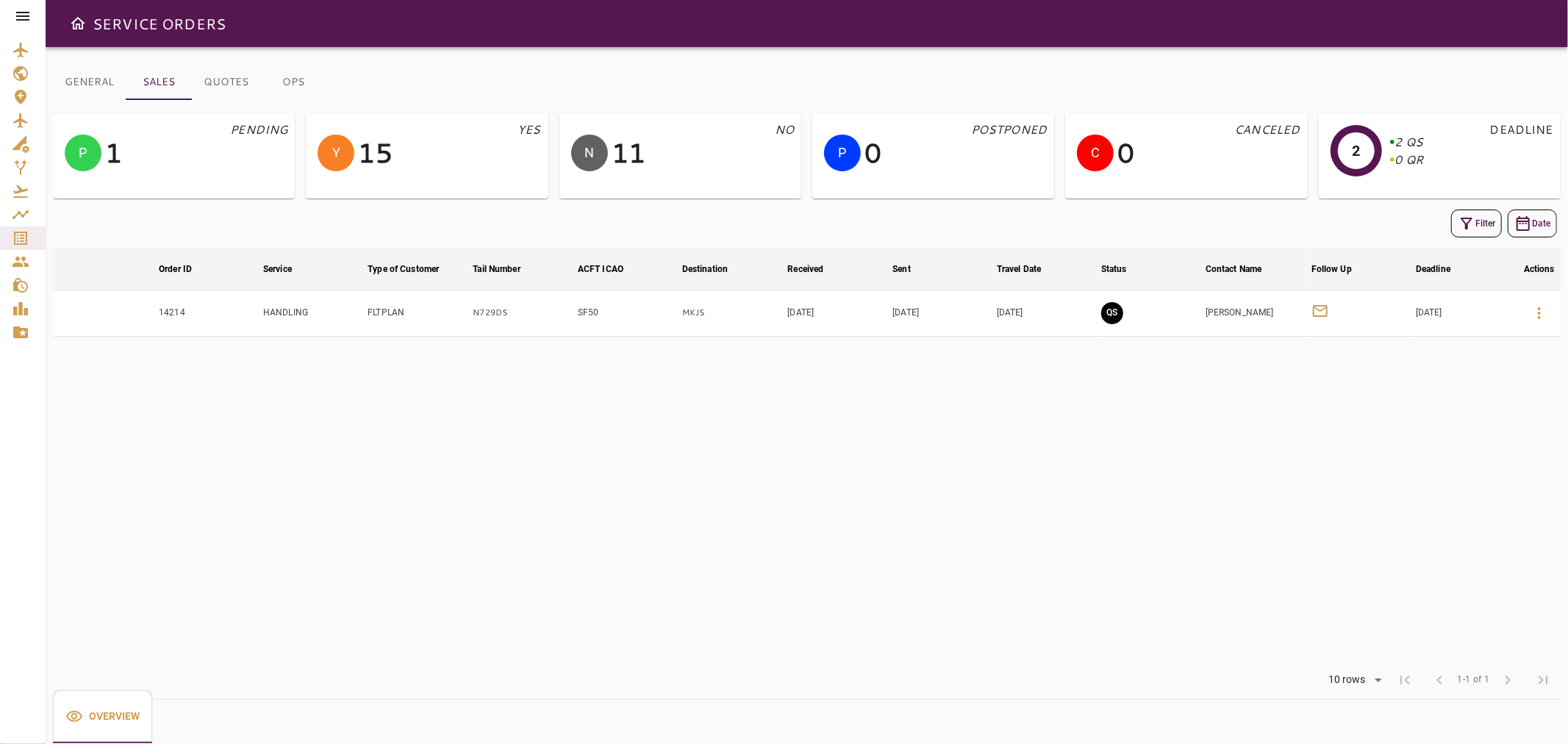
click at [1343, 307] on td at bounding box center [1361, 313] width 104 height 46
click at [1327, 311] on icon at bounding box center [1321, 310] width 15 height 12
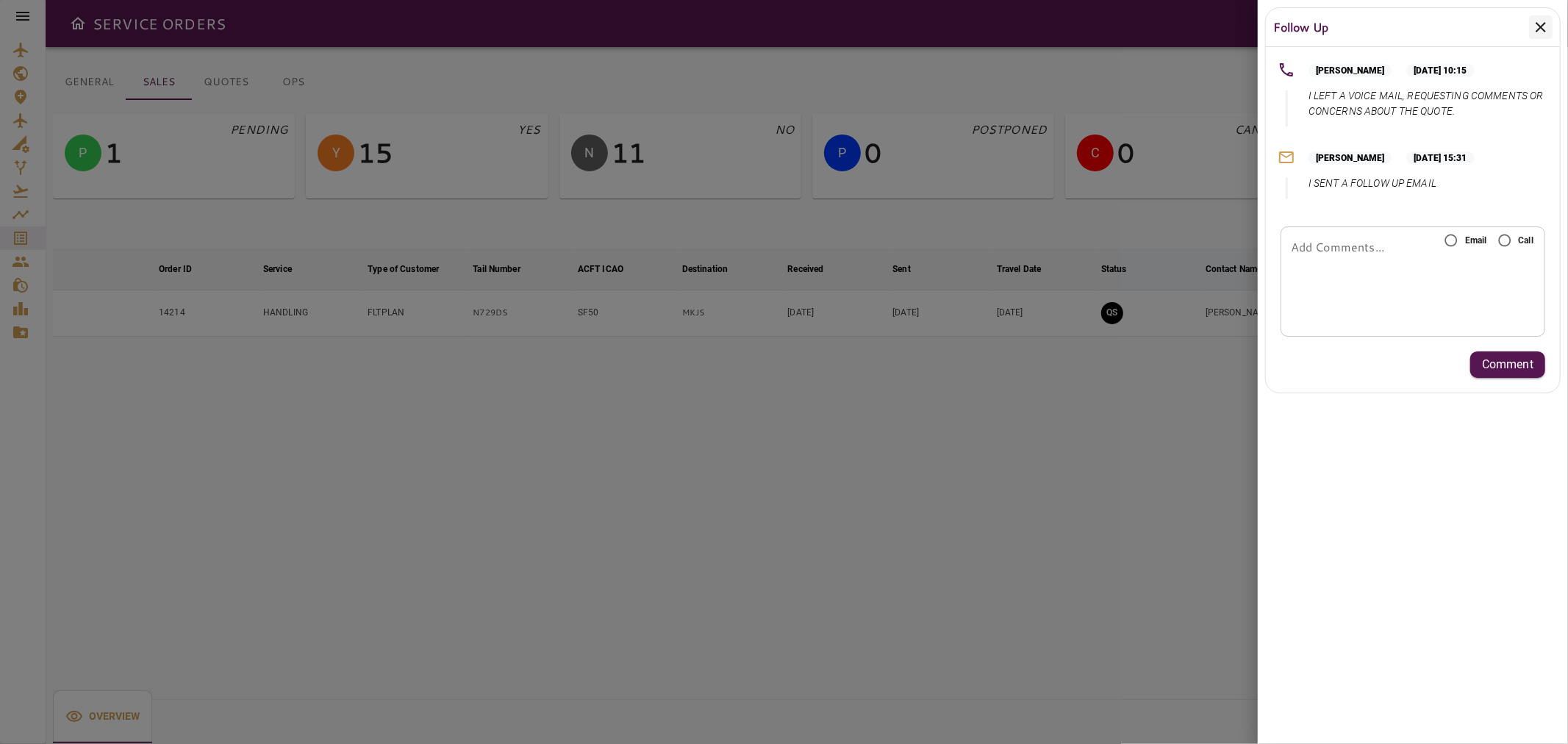
click at [1537, 28] on icon at bounding box center [1541, 28] width 18 height 18
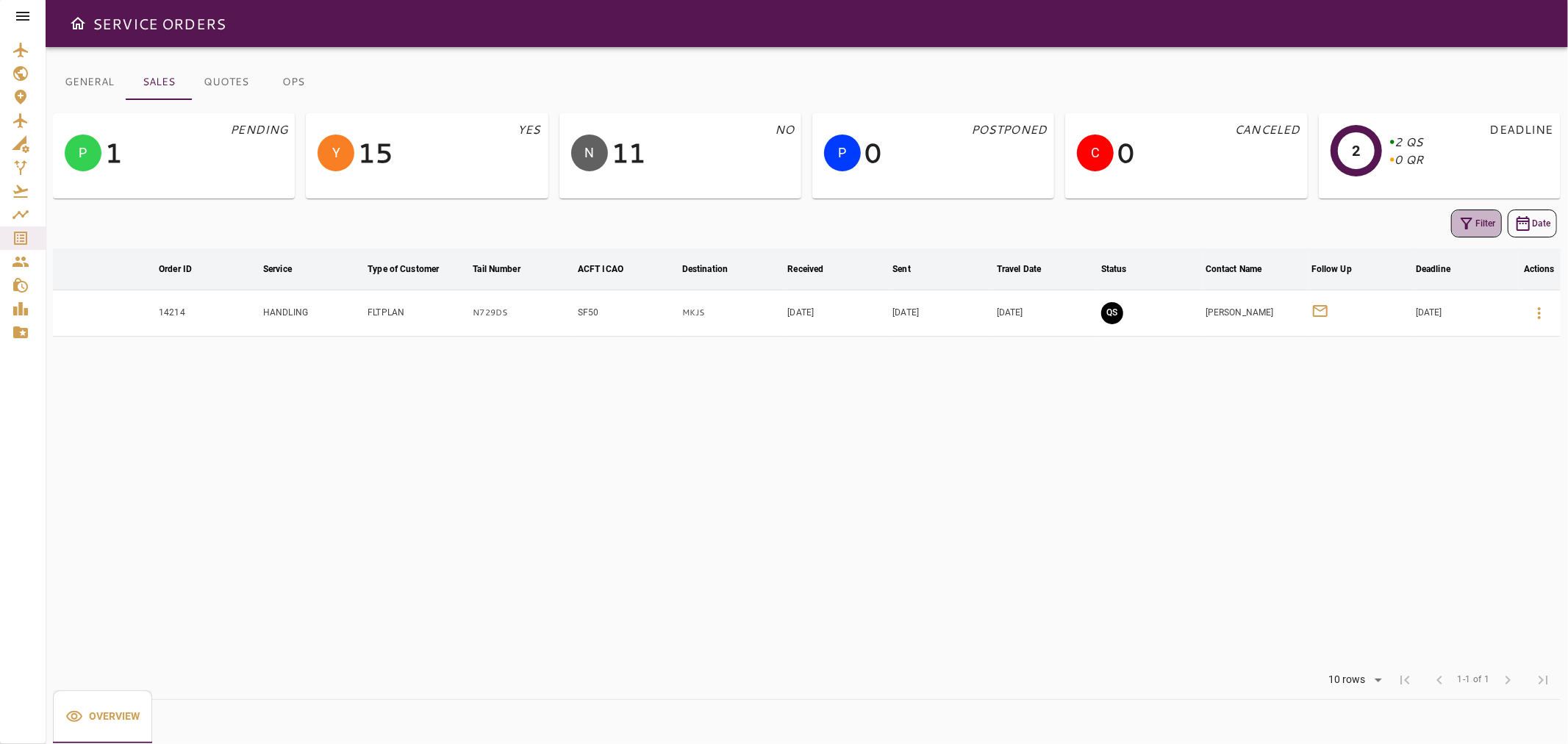
click at [1464, 228] on icon "button" at bounding box center [1467, 223] width 18 height 18
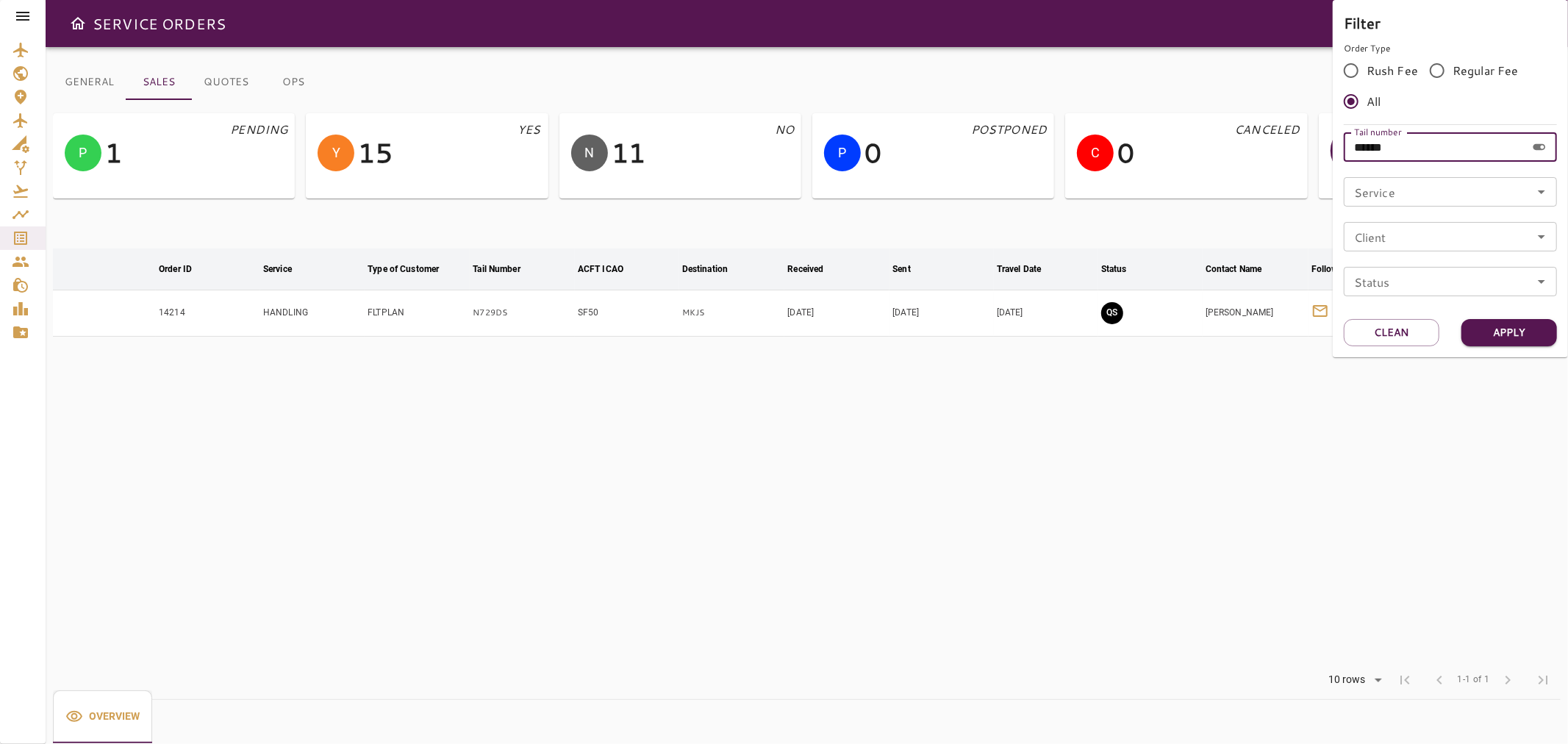
drag, startPoint x: 1416, startPoint y: 155, endPoint x: 1334, endPoint y: 155, distance: 82.0
click at [1334, 155] on div "Filter Order Type Rush Fee Regular Fee All Tail number ****** Tail number Servi…" at bounding box center [1451, 179] width 236 height 357
paste input "text"
type input "******"
click at [1509, 326] on button "Apply" at bounding box center [1509, 332] width 95 height 28
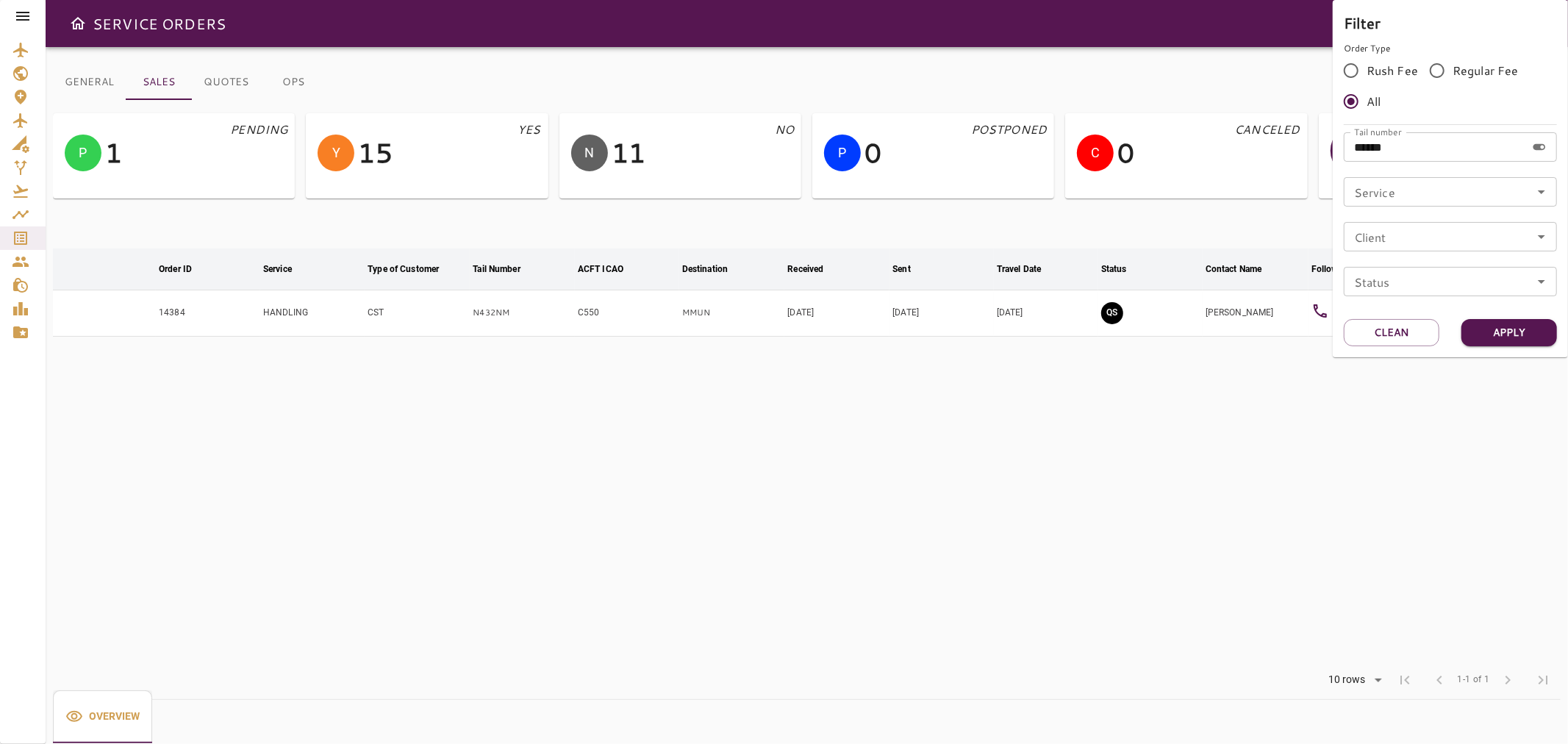
click at [1411, 420] on div at bounding box center [784, 372] width 1568 height 744
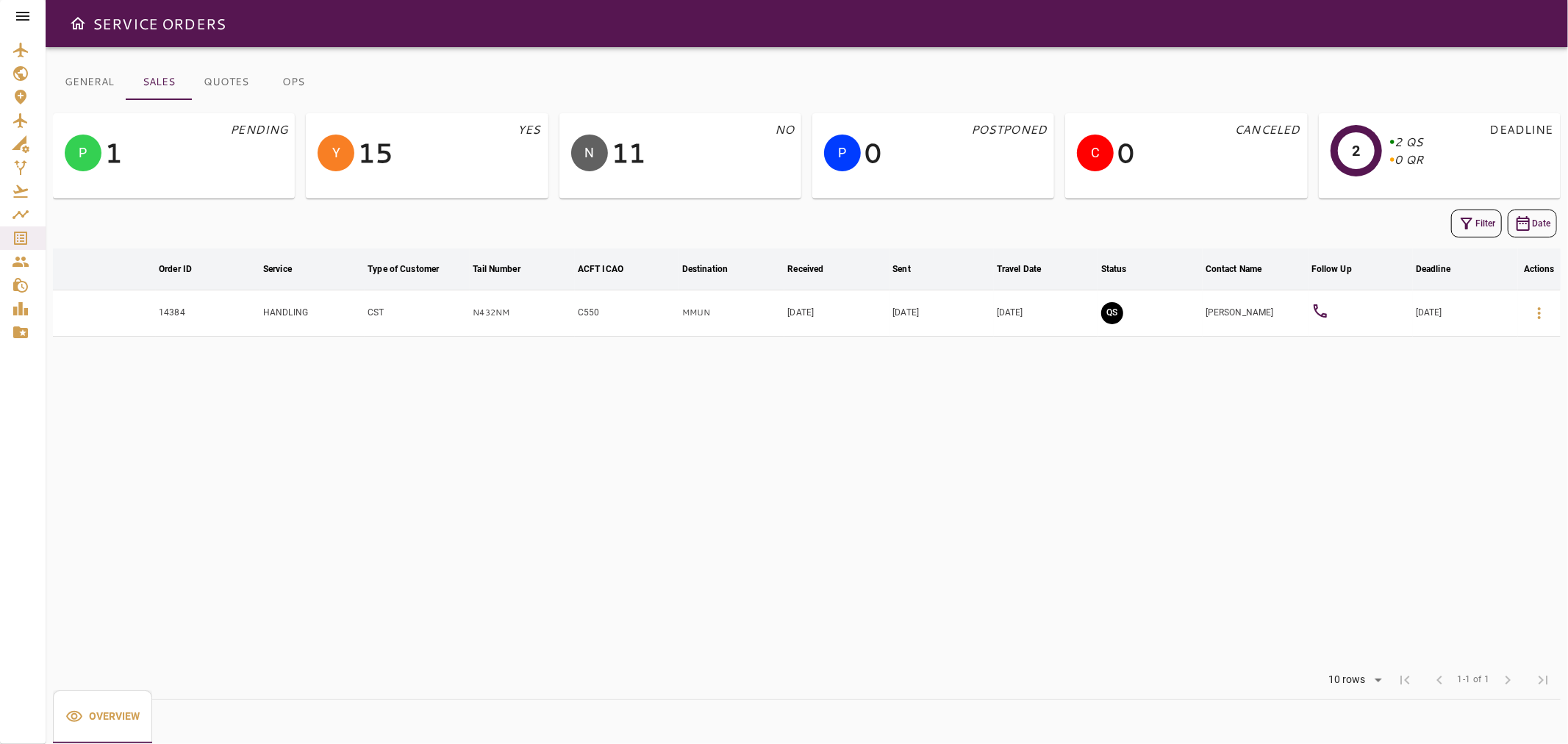
click at [1312, 307] on icon at bounding box center [1321, 311] width 18 height 18
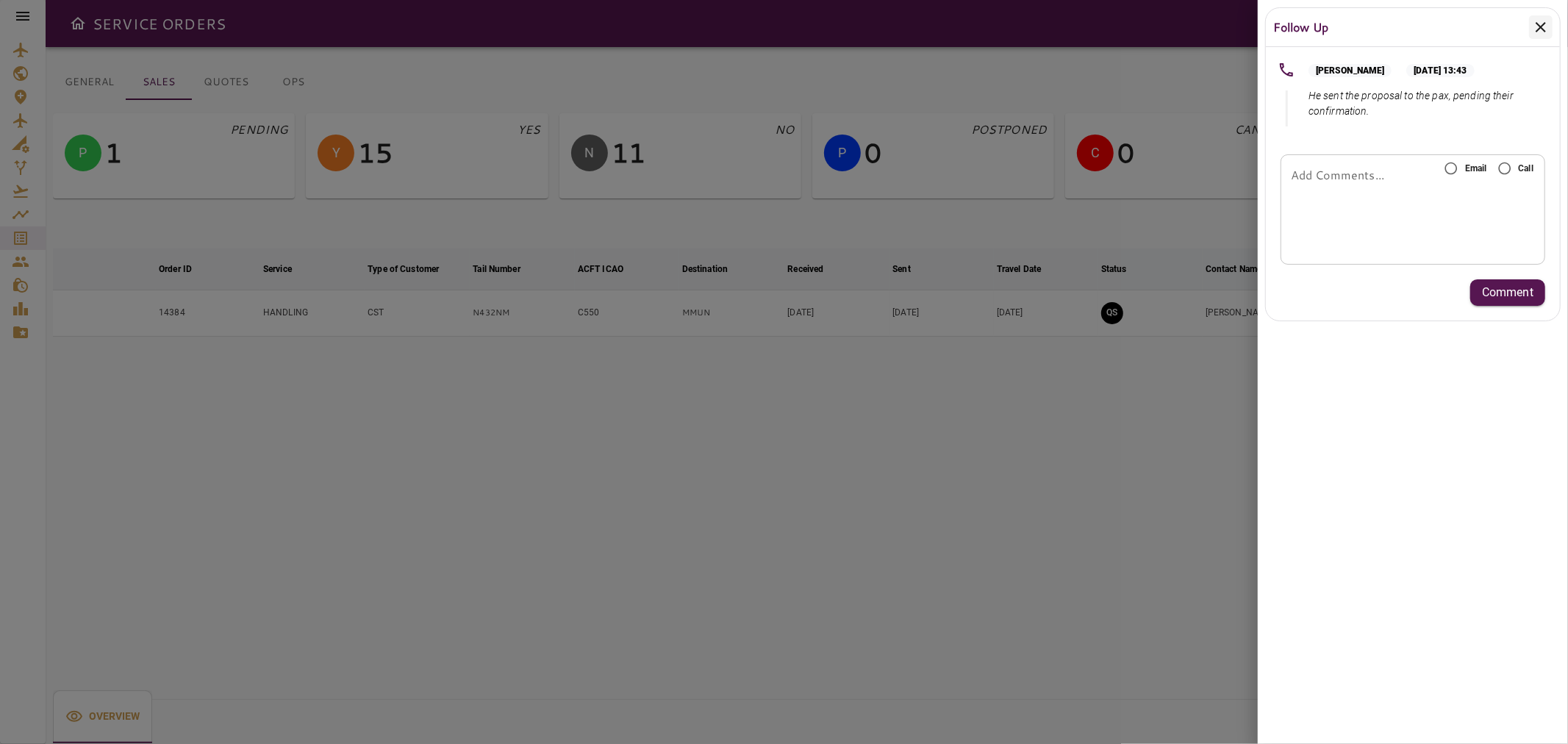
click at [1540, 28] on icon at bounding box center [1541, 28] width 11 height 11
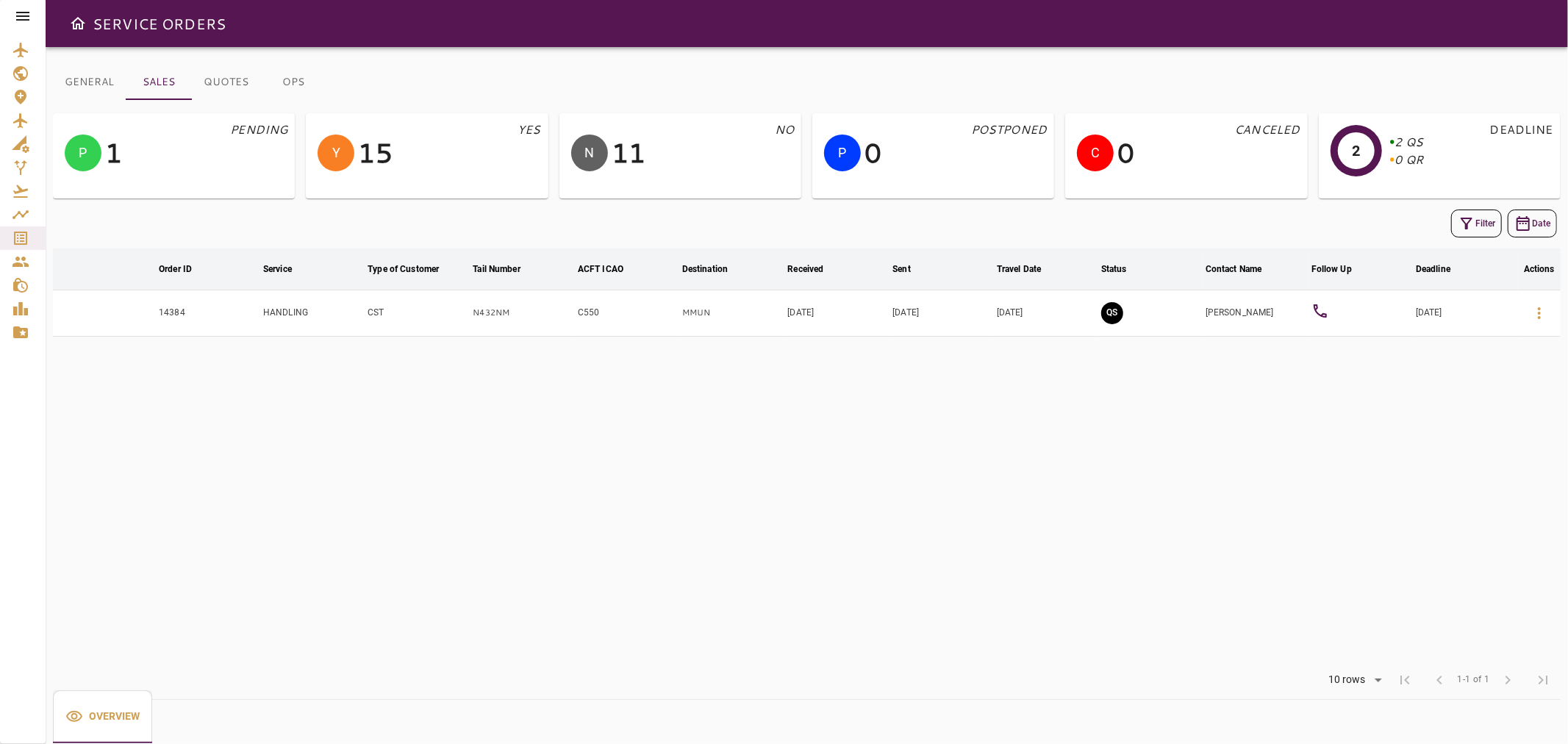
click at [1484, 228] on button "Filter" at bounding box center [1476, 223] width 51 height 28
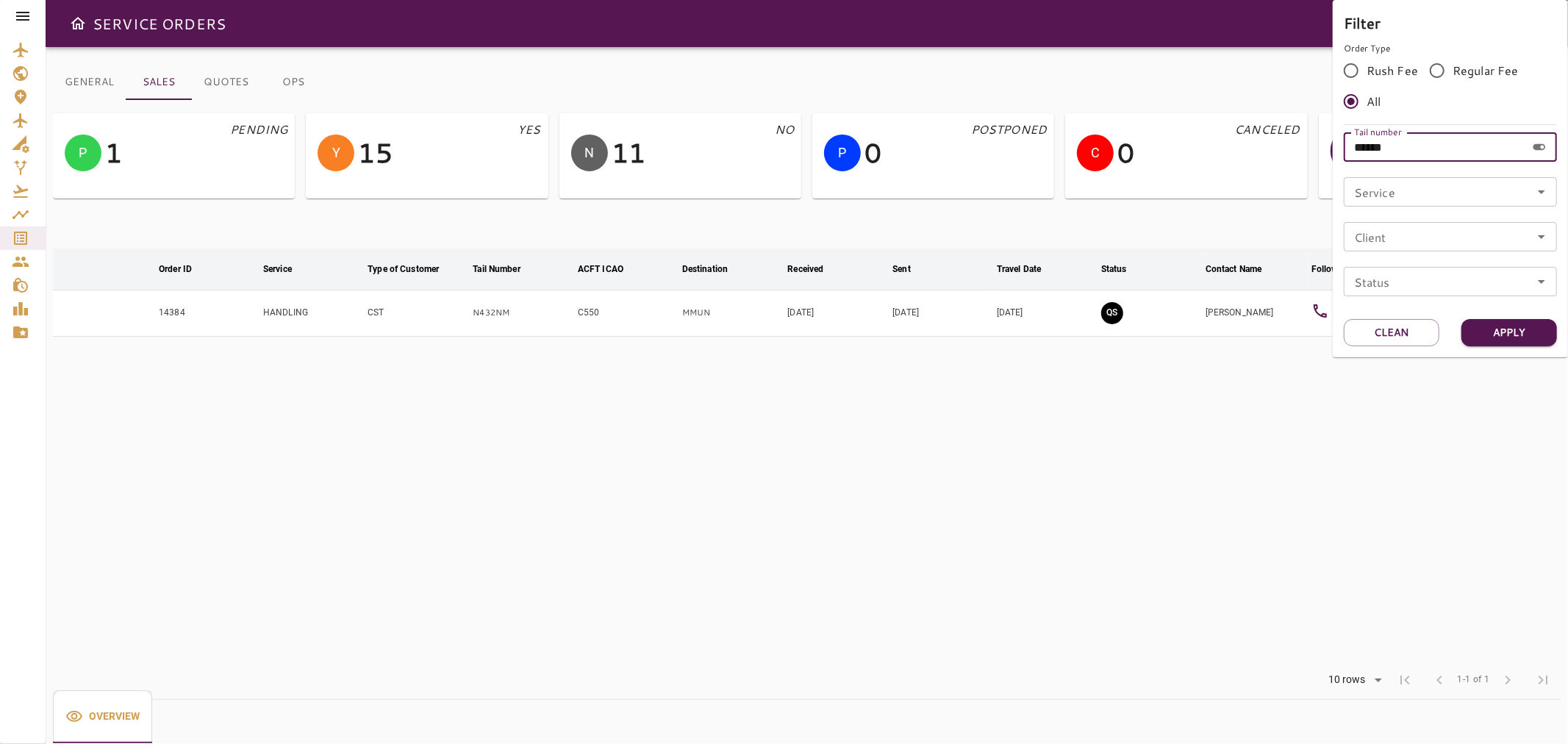
drag, startPoint x: 1350, startPoint y: 163, endPoint x: 1299, endPoint y: 191, distance: 58.2
click at [1283, 172] on div "Filter Order Type Rush Fee Regular Fee All Tail number ****** Tail number Servi…" at bounding box center [784, 372] width 1568 height 744
paste input "text"
type input "*****"
click at [1532, 328] on button "Apply" at bounding box center [1509, 332] width 95 height 28
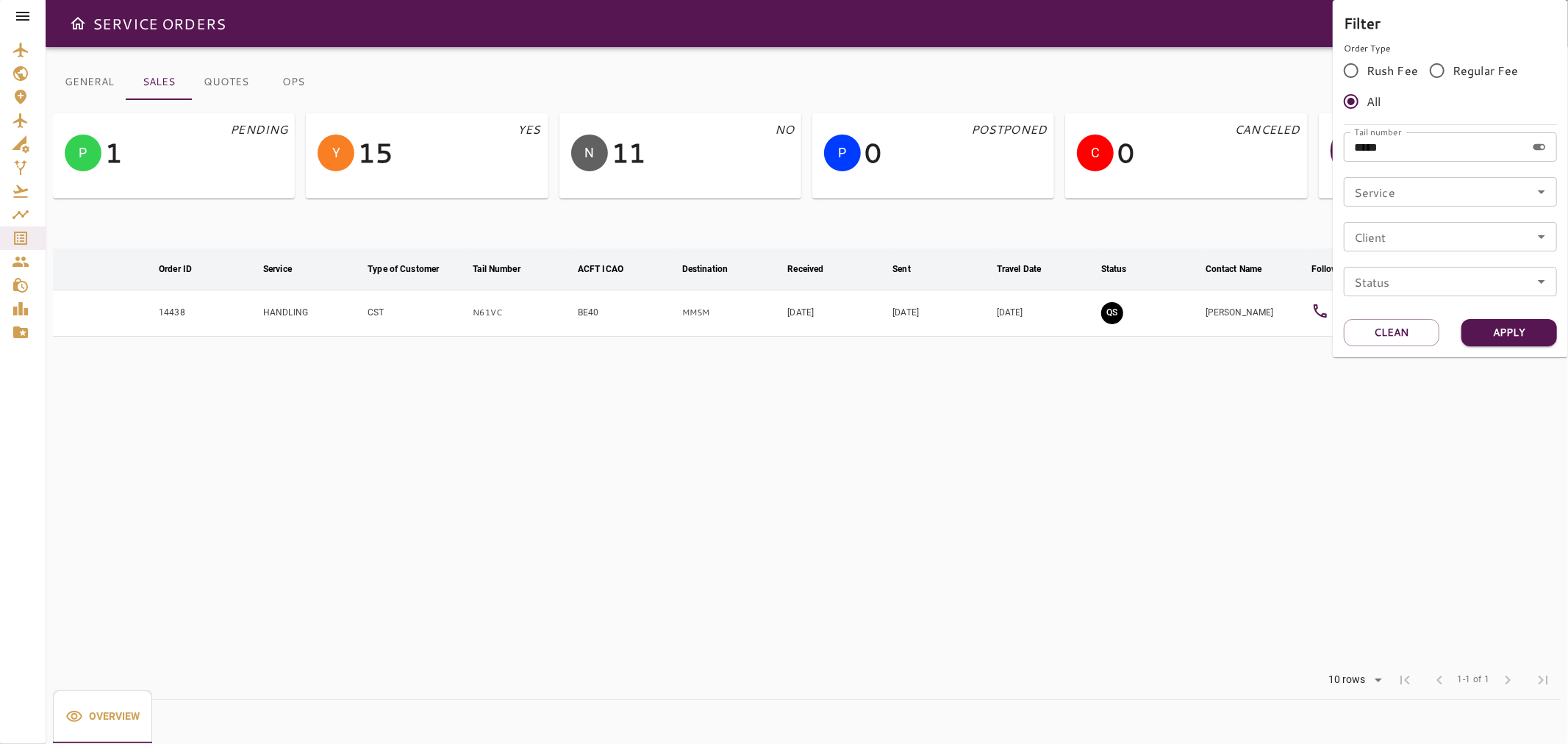
click at [1467, 435] on div at bounding box center [784, 372] width 1568 height 744
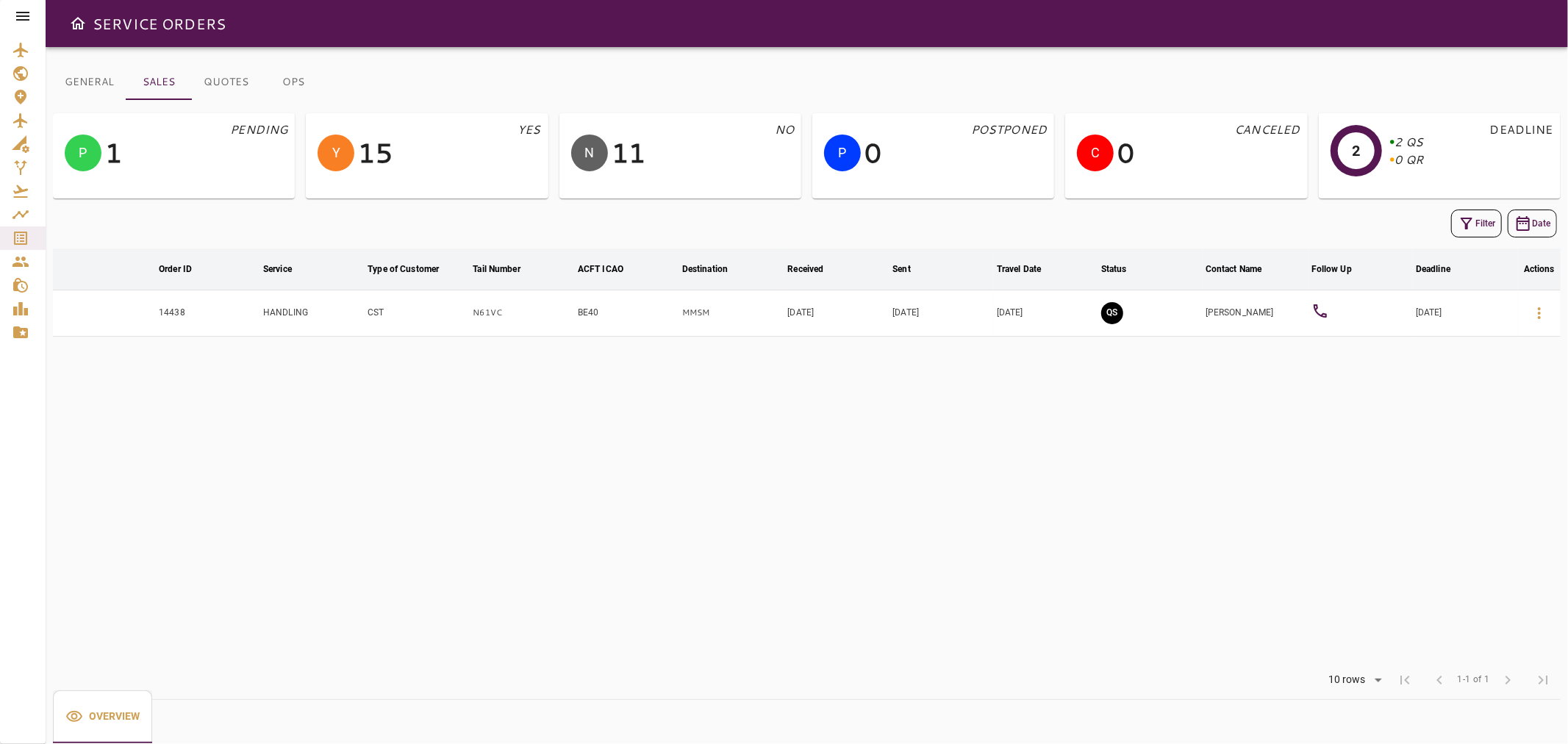
click at [1330, 320] on div at bounding box center [1323, 313] width 22 height 21
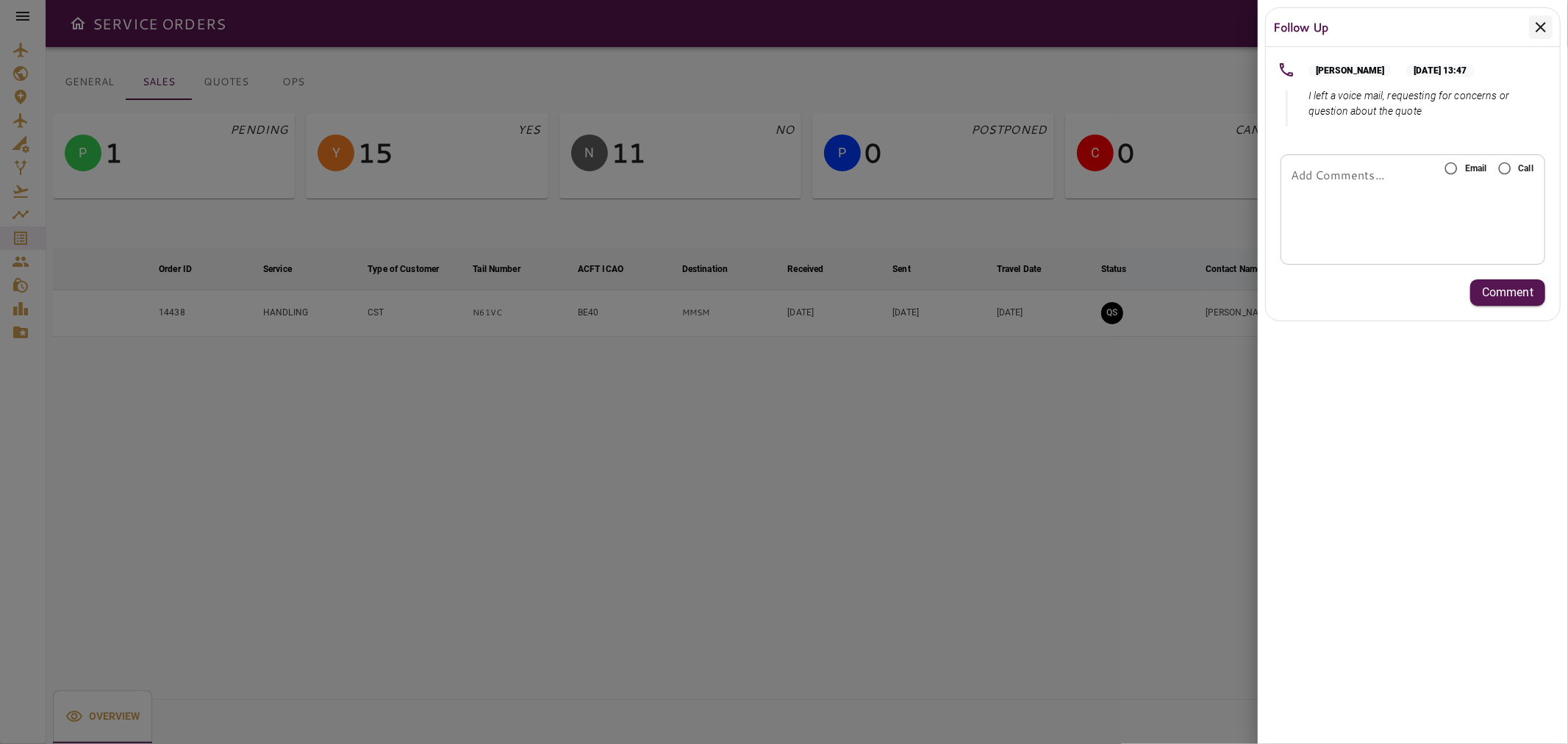
click at [1534, 33] on icon at bounding box center [1541, 28] width 18 height 18
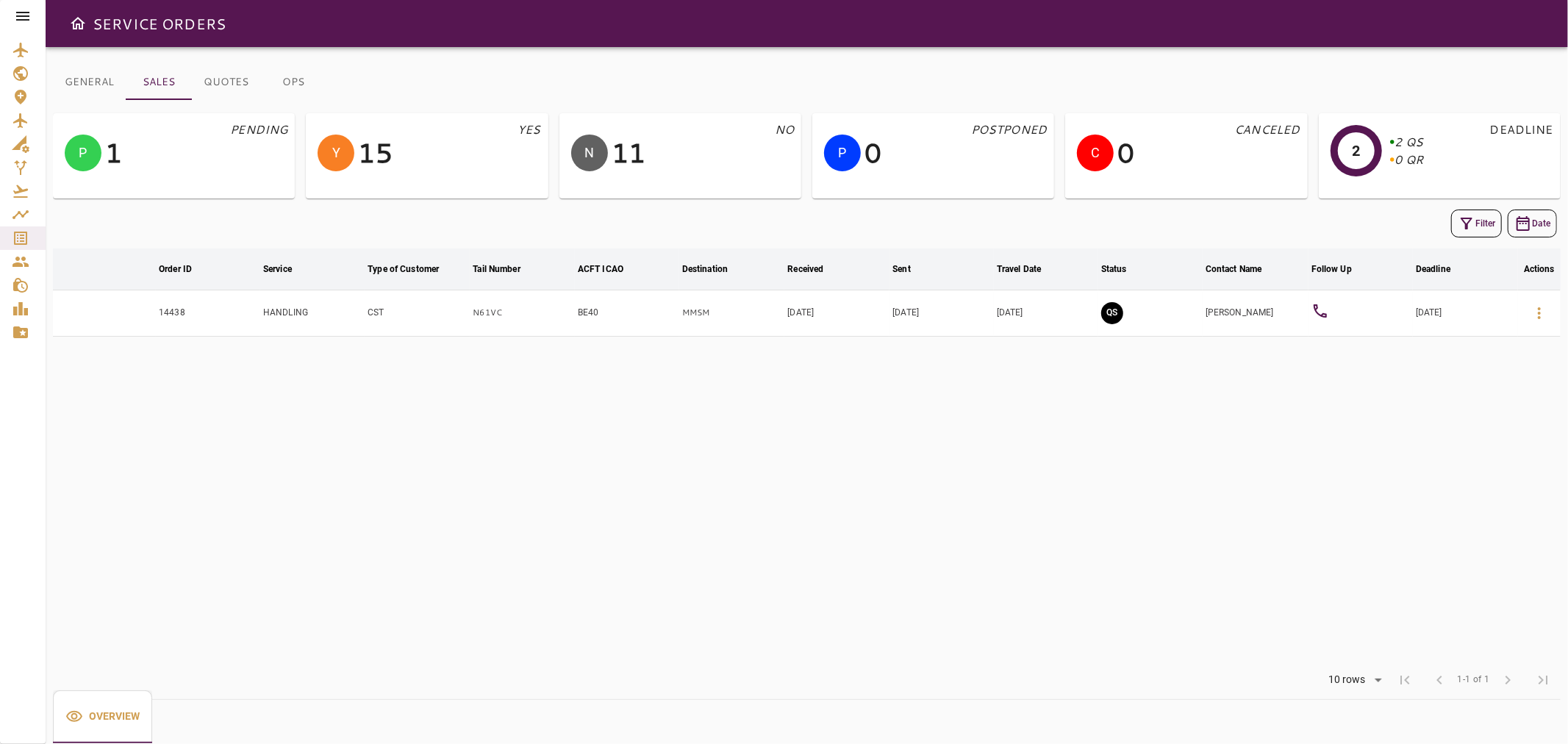
click at [1464, 222] on icon "button" at bounding box center [1467, 223] width 12 height 12
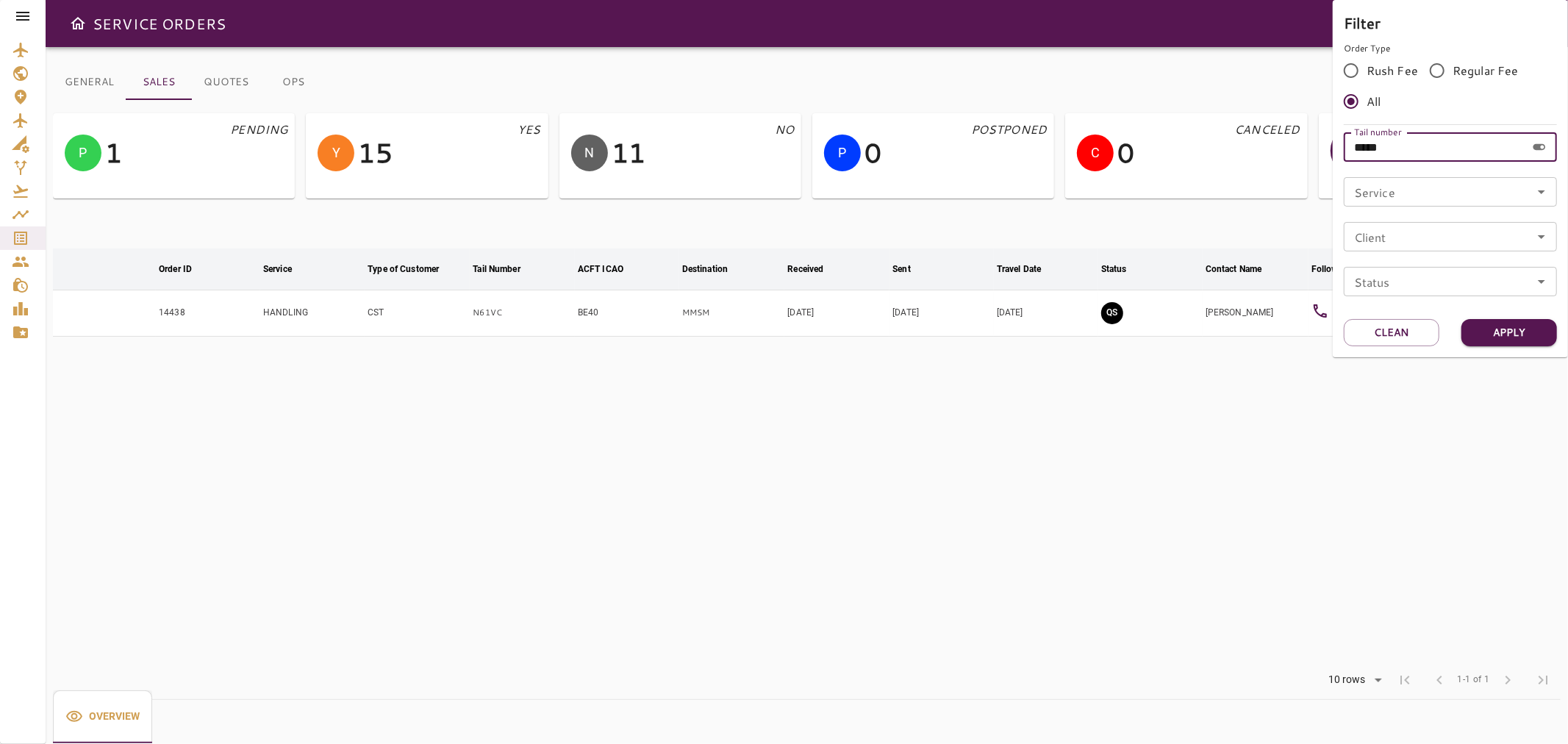
drag, startPoint x: 1383, startPoint y: 156, endPoint x: 1315, endPoint y: 172, distance: 69.9
click at [1313, 168] on div "Filter Order Type Rush Fee Regular Fee All Tail number ***** Tail number Servic…" at bounding box center [784, 372] width 1568 height 744
paste input "*"
type input "******"
click at [1516, 336] on button "Apply" at bounding box center [1509, 332] width 95 height 28
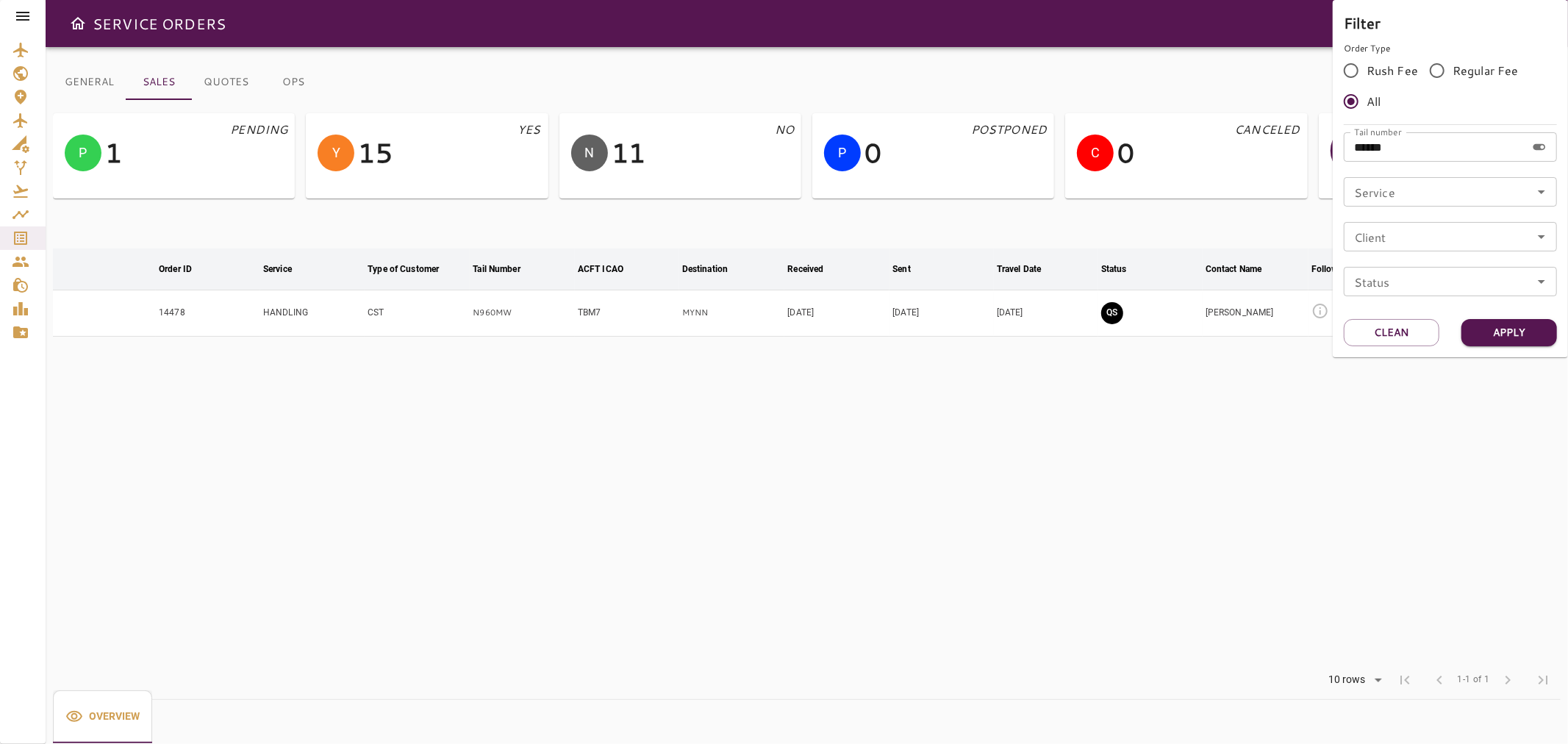
click at [1429, 412] on div at bounding box center [784, 372] width 1568 height 744
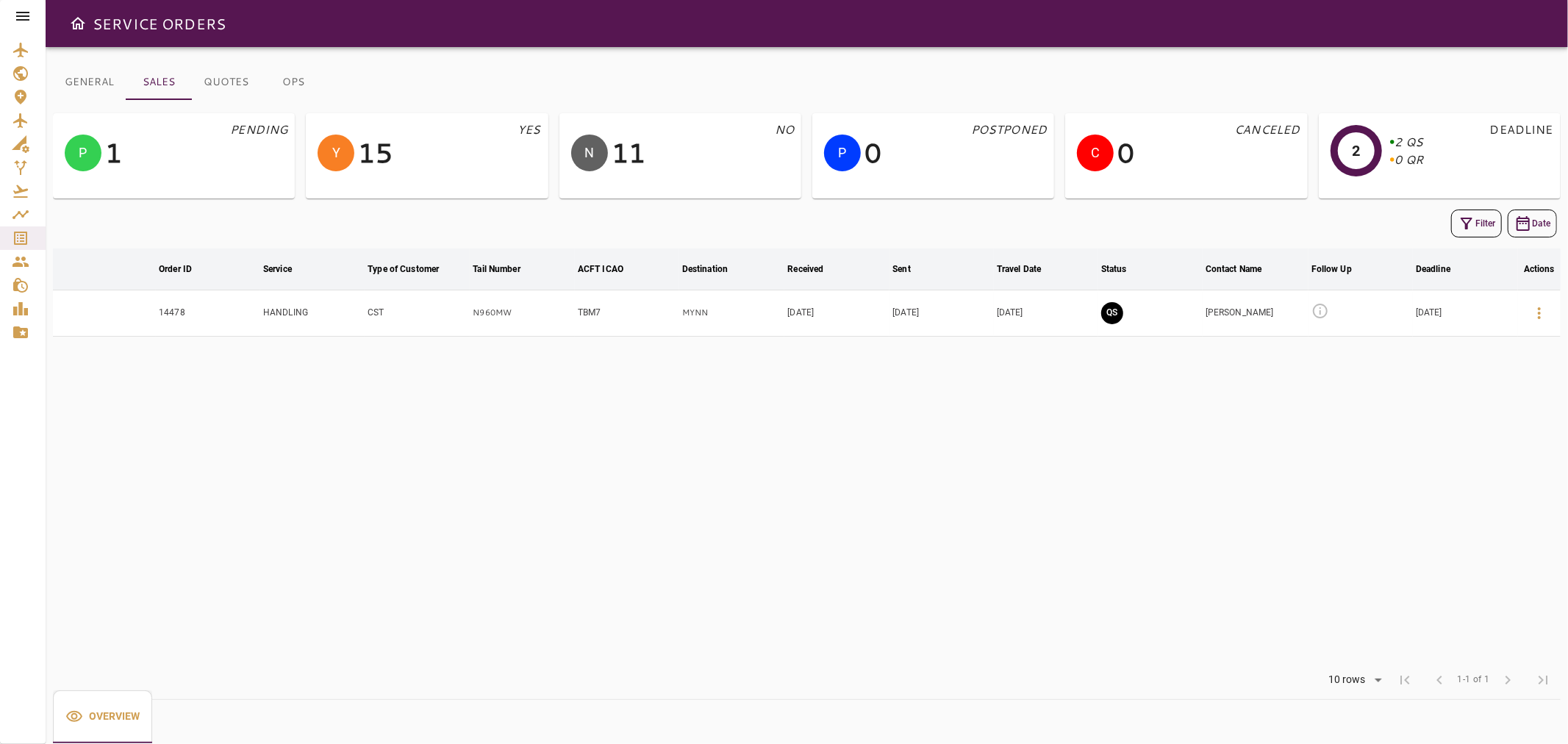
click at [1314, 311] on icon at bounding box center [1321, 310] width 15 height 15
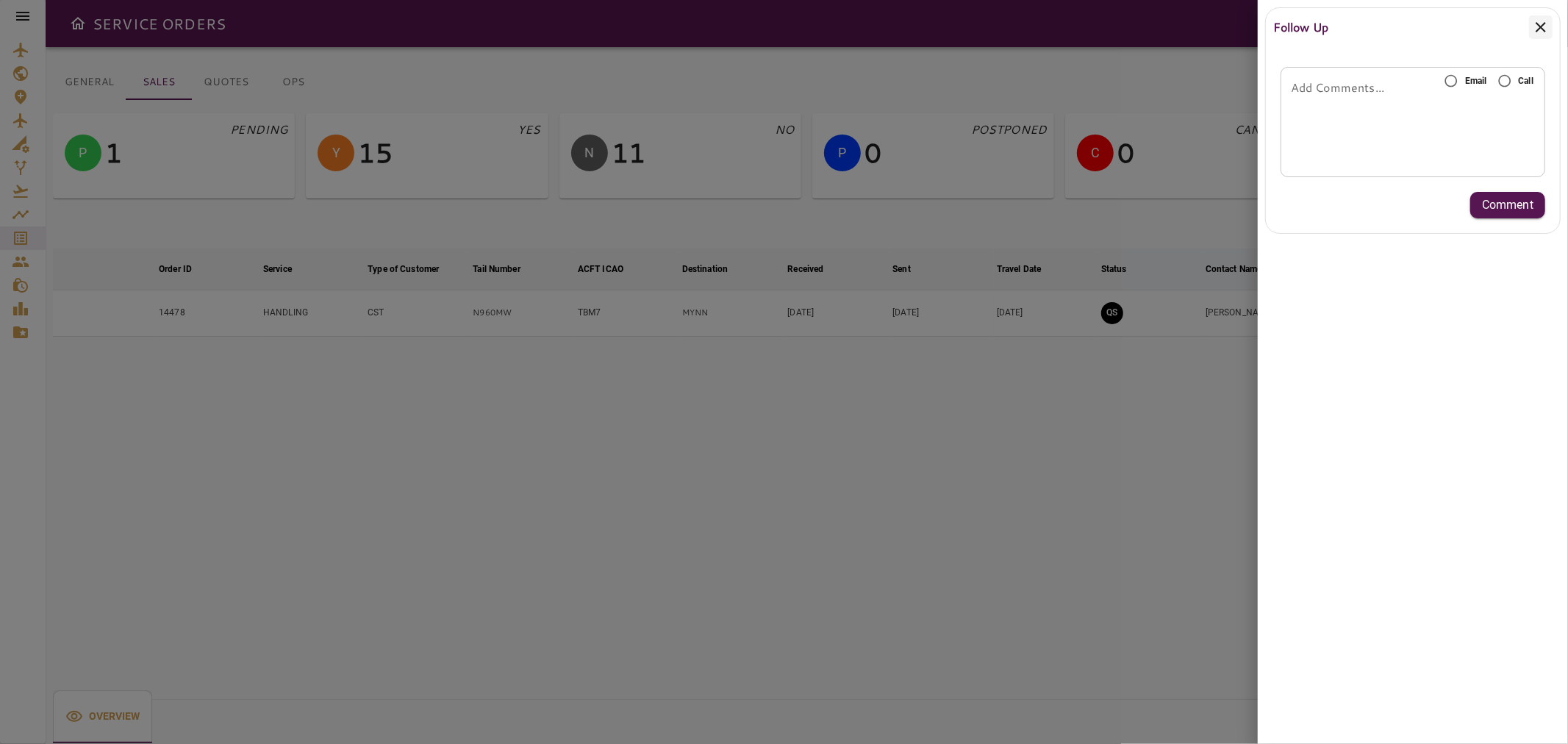
click at [1467, 76] on span "Email" at bounding box center [1476, 81] width 22 height 13
click at [1451, 110] on div "* Add Comments..." at bounding box center [1413, 122] width 265 height 110
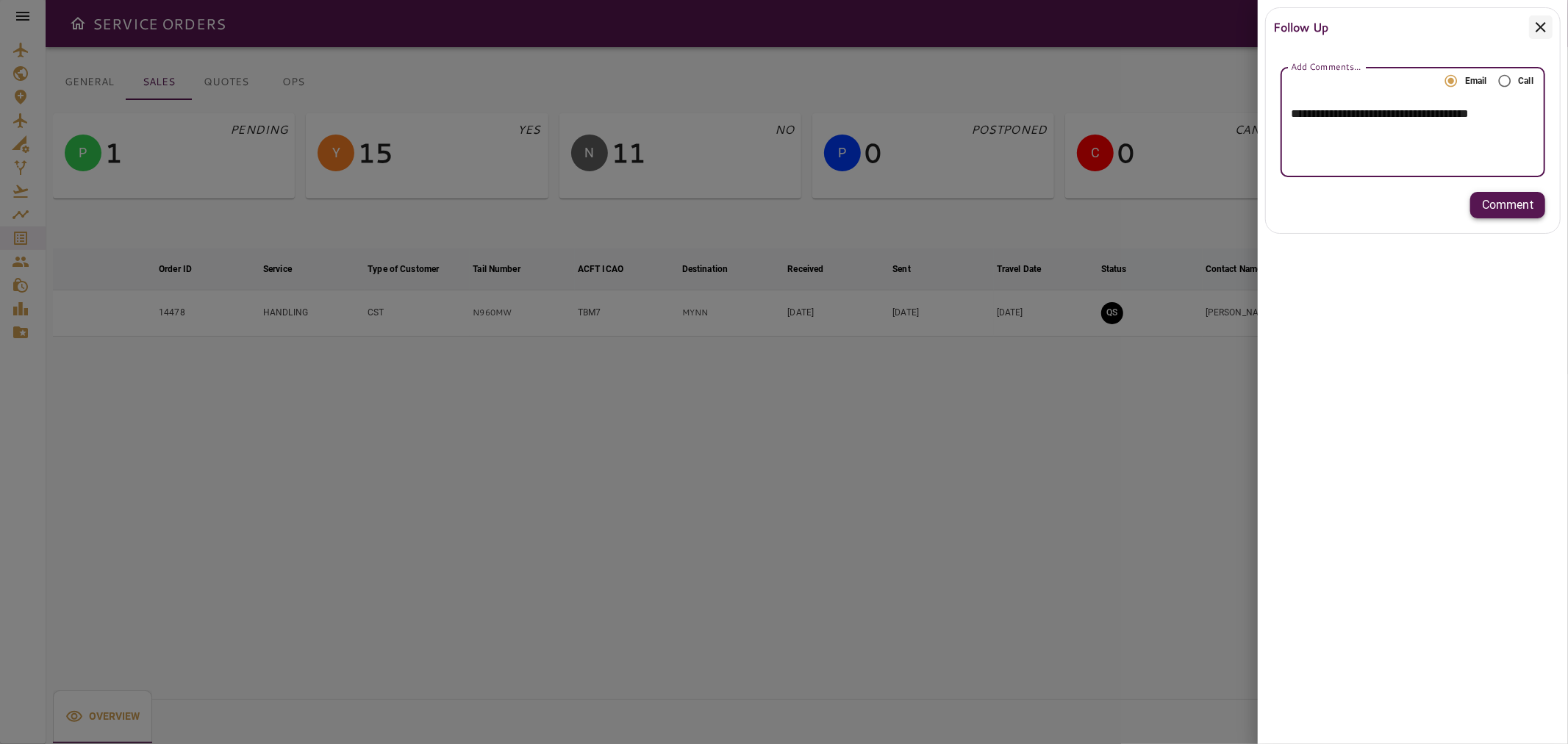
type textarea "**********"
click at [1508, 198] on p "Comment" at bounding box center [1508, 205] width 52 height 18
